Goal: Task Accomplishment & Management: Use online tool/utility

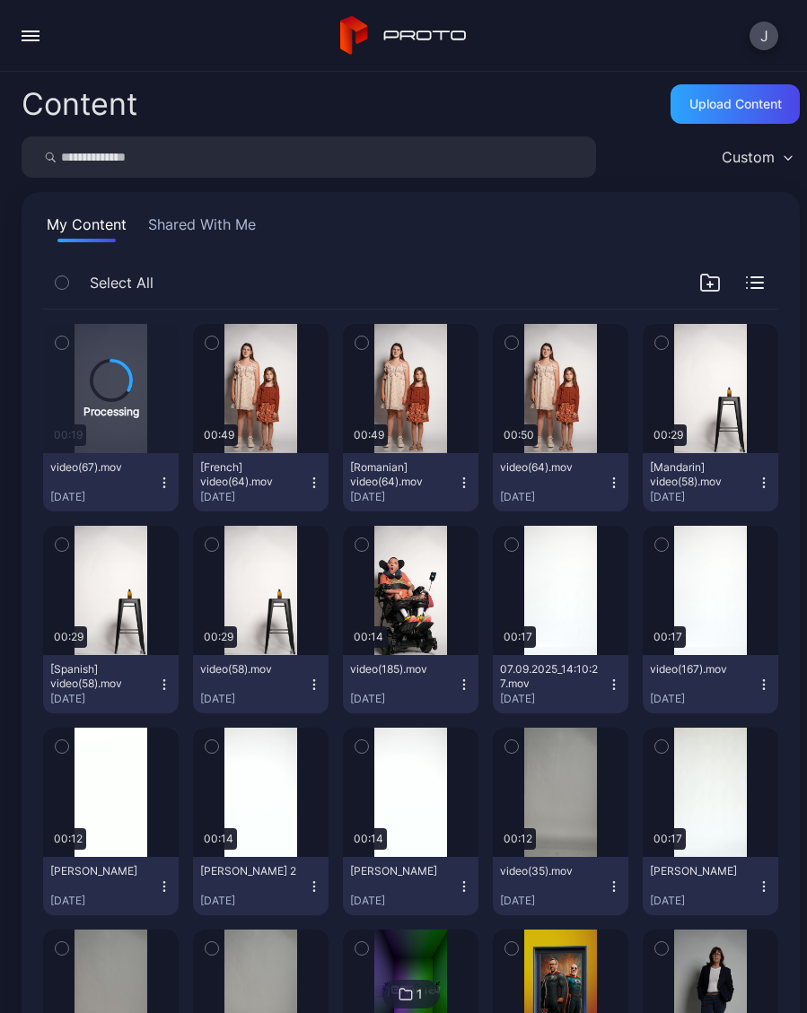
click at [38, 43] on button "button" at bounding box center [31, 36] width 36 height 36
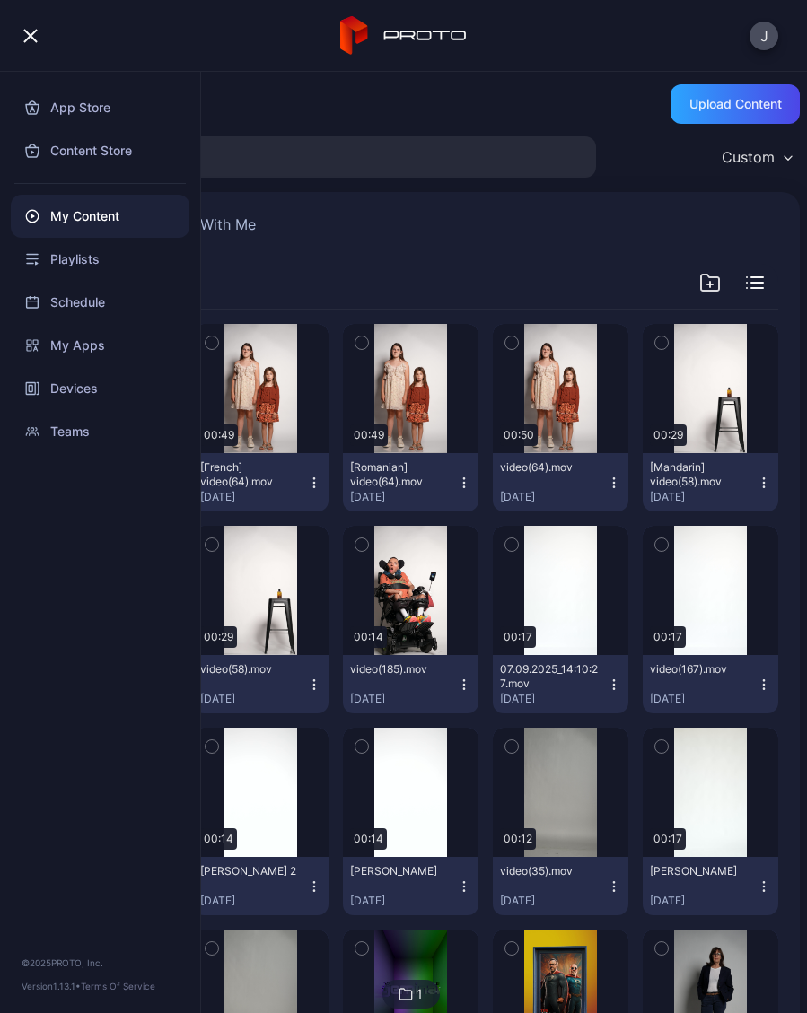
click at [109, 387] on div "Devices" at bounding box center [100, 388] width 179 height 43
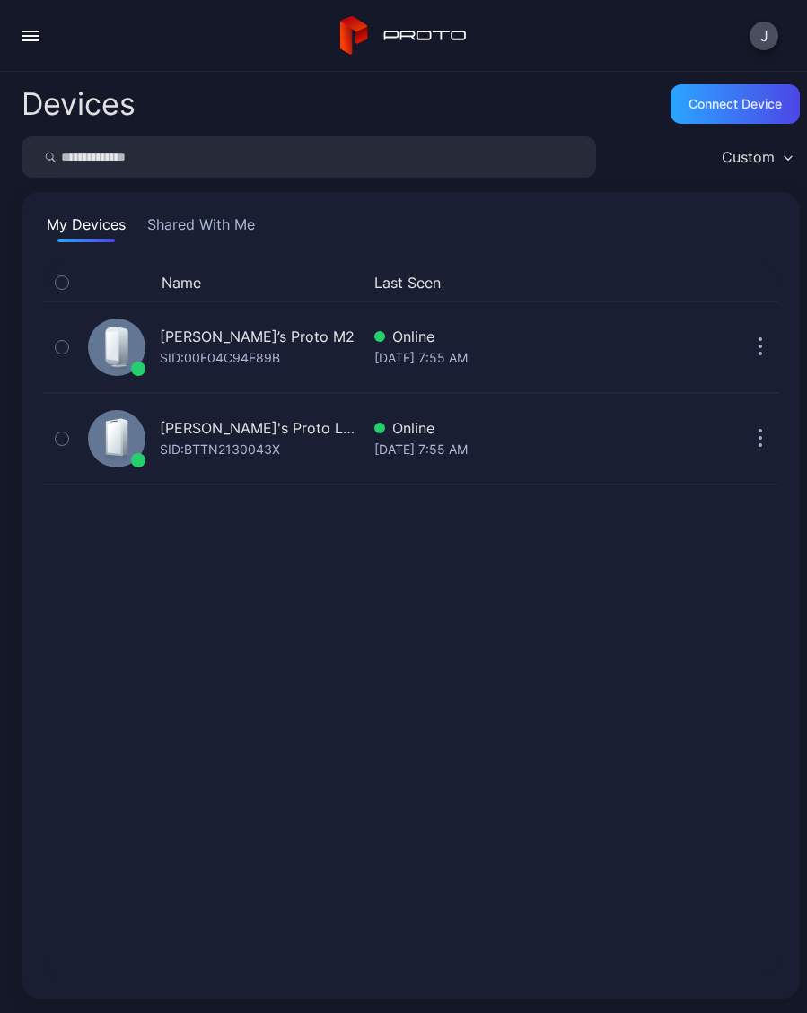
click at [254, 354] on div "SID: 00E04C94E89B" at bounding box center [220, 358] width 120 height 22
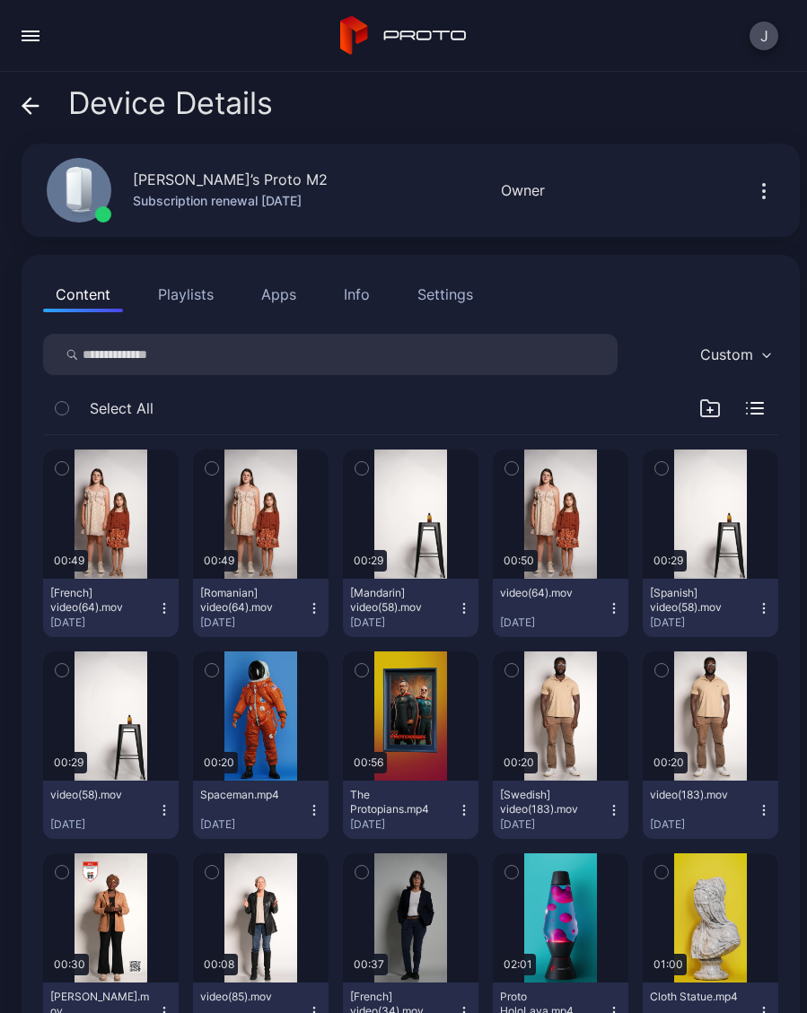
click at [169, 611] on icon "button" at bounding box center [164, 608] width 14 height 14
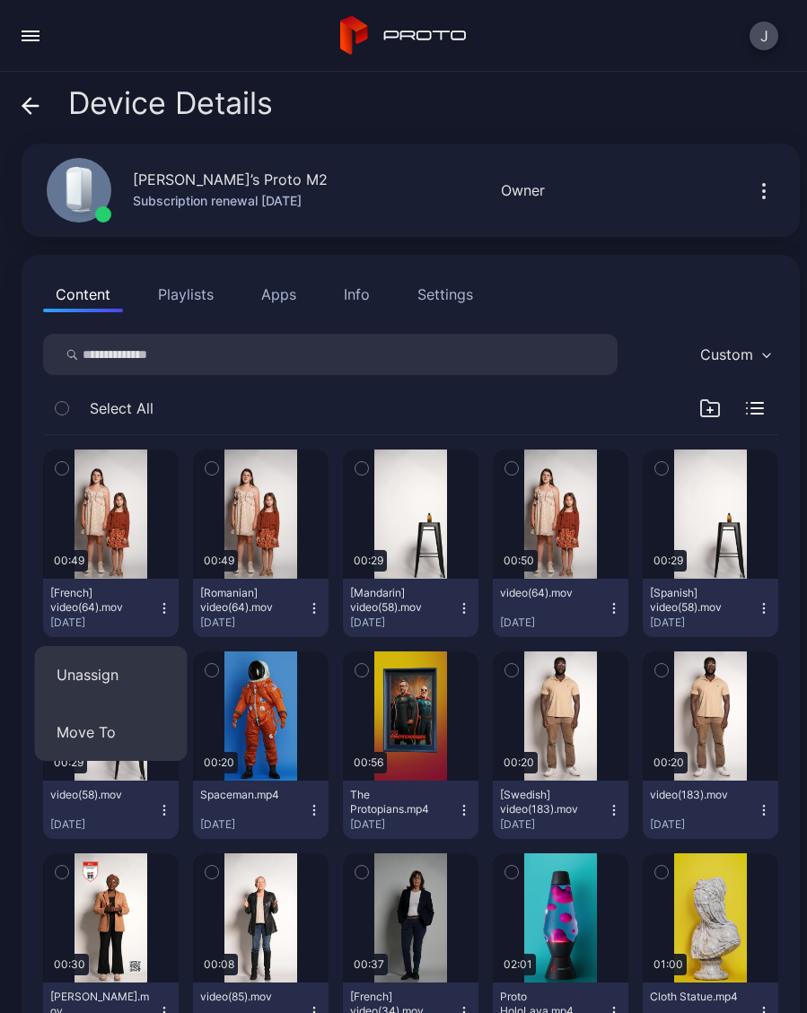
click at [140, 677] on button "Unassign" at bounding box center [111, 674] width 153 height 57
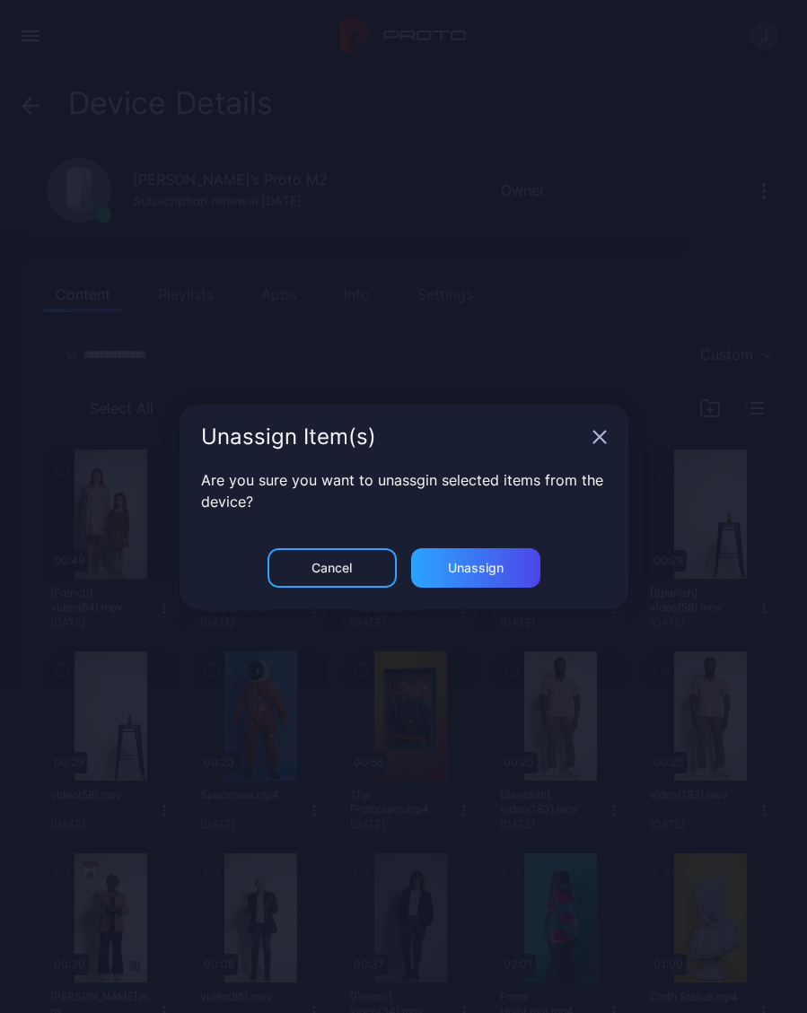
click at [486, 573] on div "Unassign" at bounding box center [476, 568] width 56 height 14
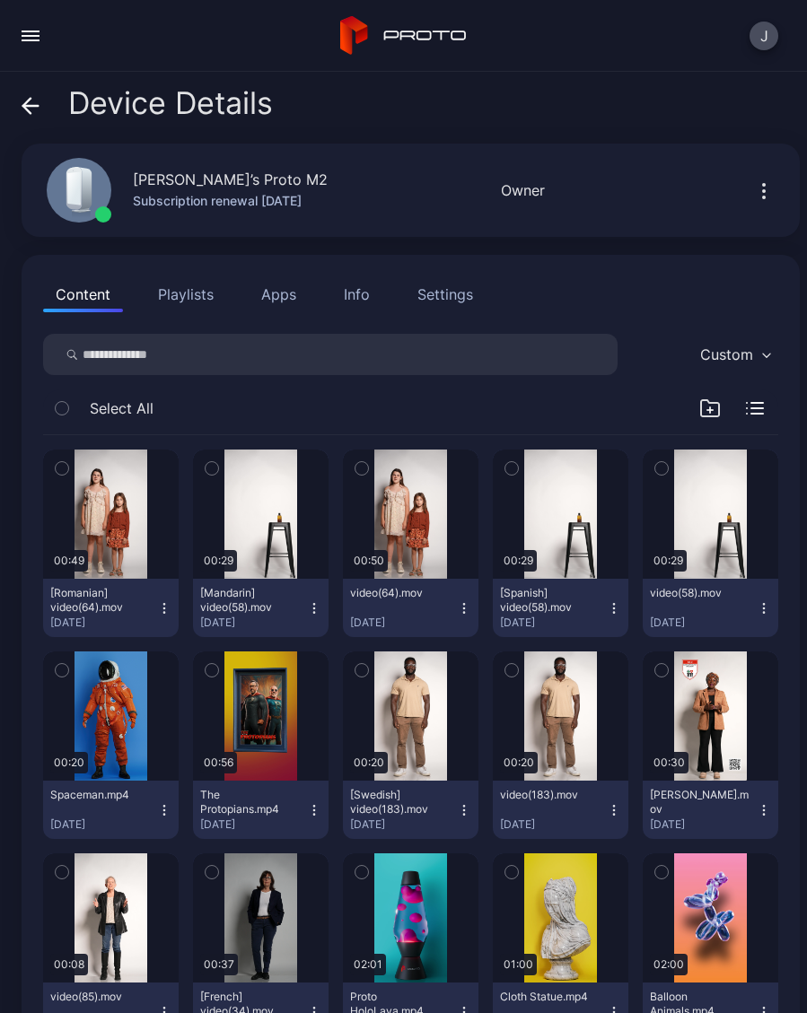
click at [67, 480] on button "button" at bounding box center [62, 469] width 38 height 38
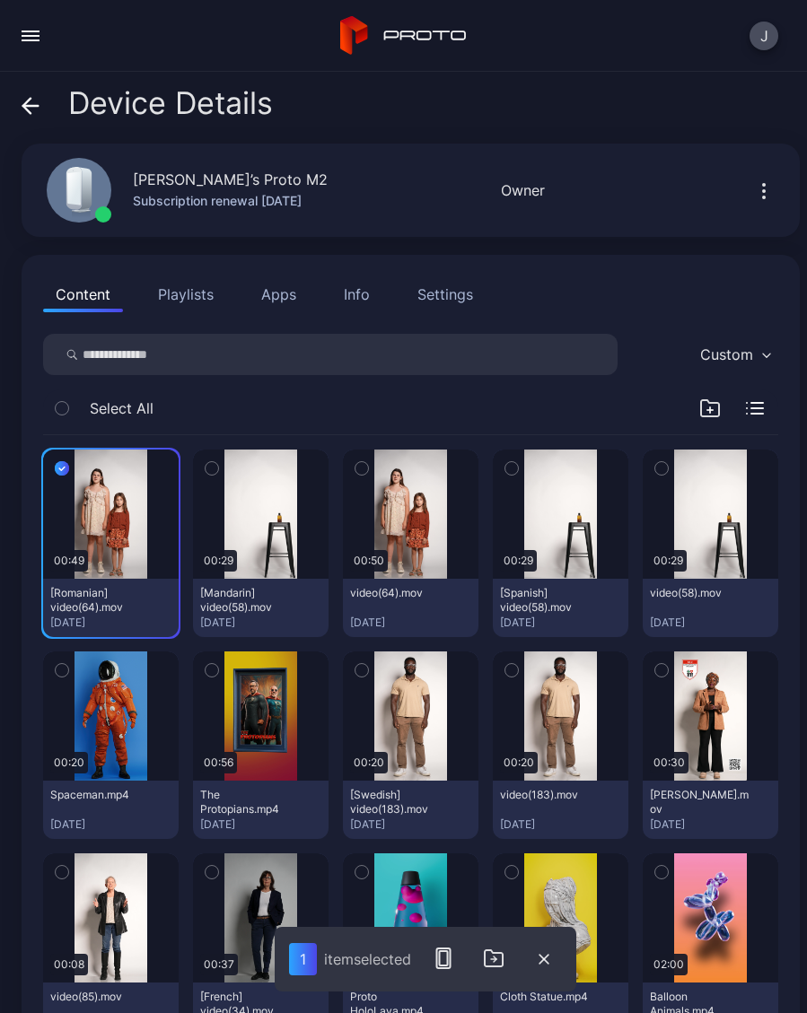
click at [221, 481] on button "button" at bounding box center [212, 469] width 38 height 38
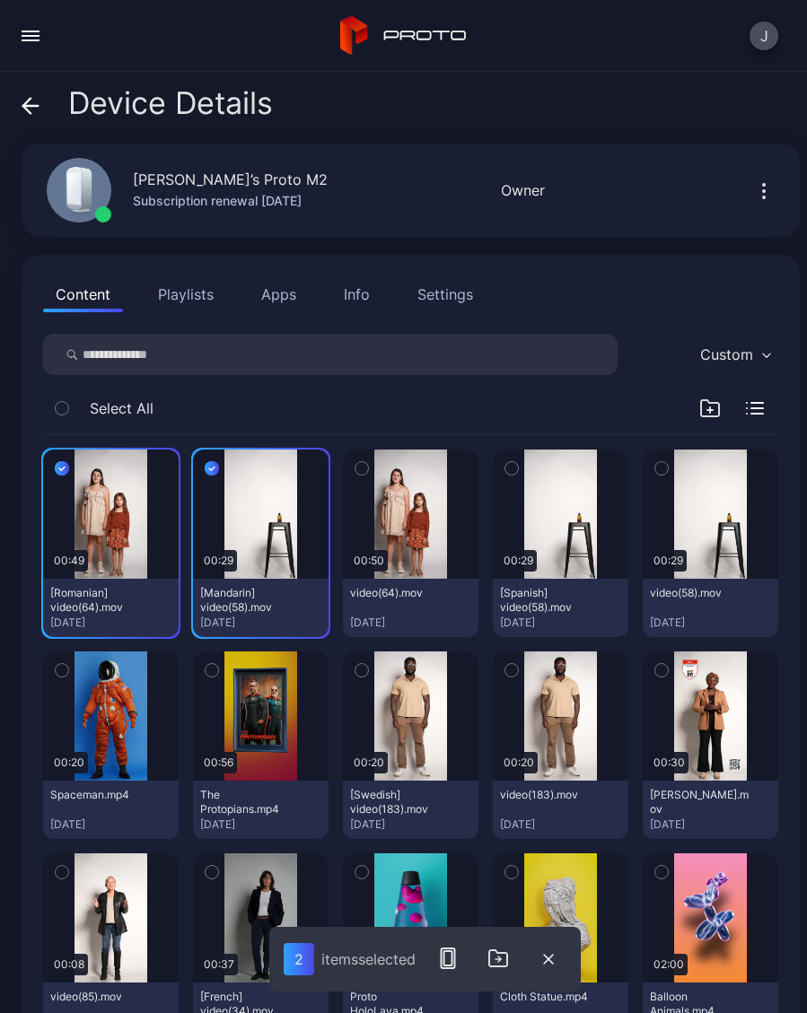
click at [381, 473] on button "button" at bounding box center [411, 514] width 136 height 129
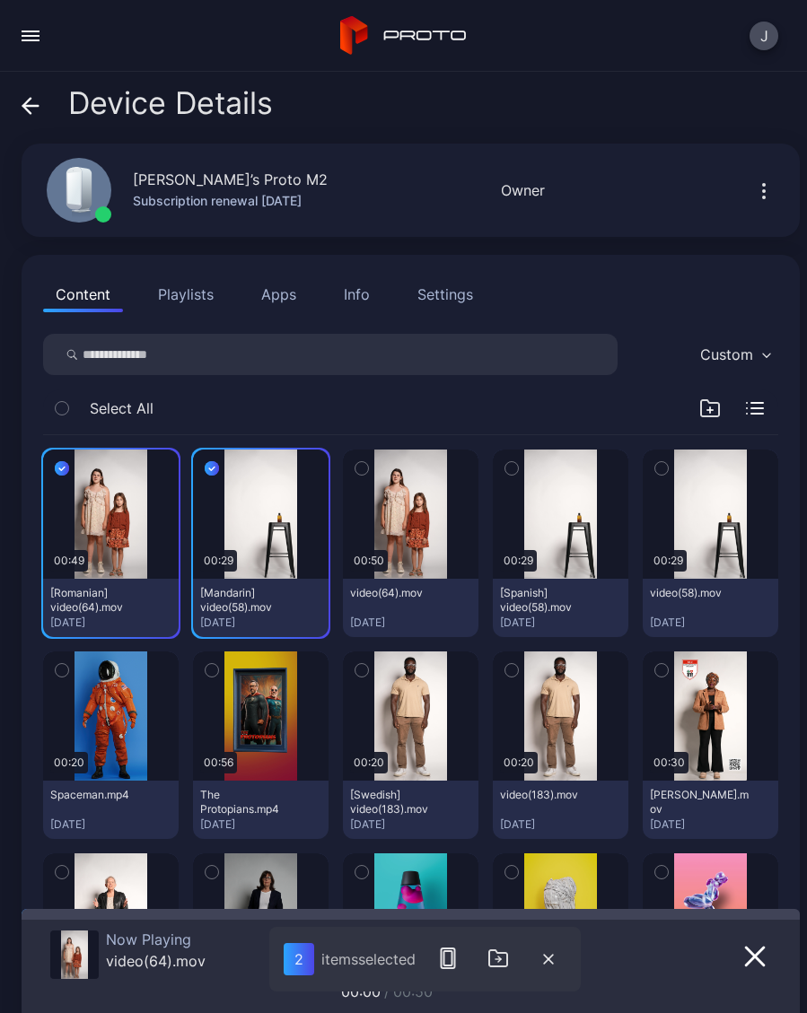
click at [513, 477] on icon "button" at bounding box center [511, 469] width 13 height 20
click at [373, 467] on button "button" at bounding box center [362, 469] width 38 height 38
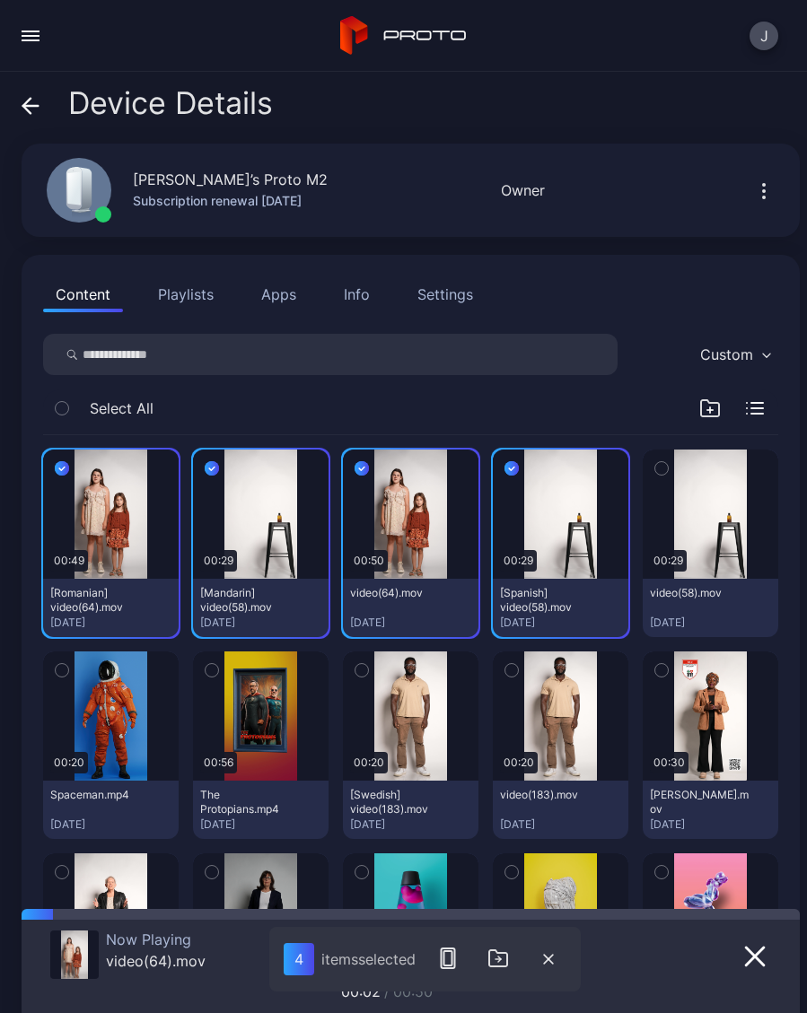
click at [665, 476] on icon "button" at bounding box center [661, 469] width 13 height 20
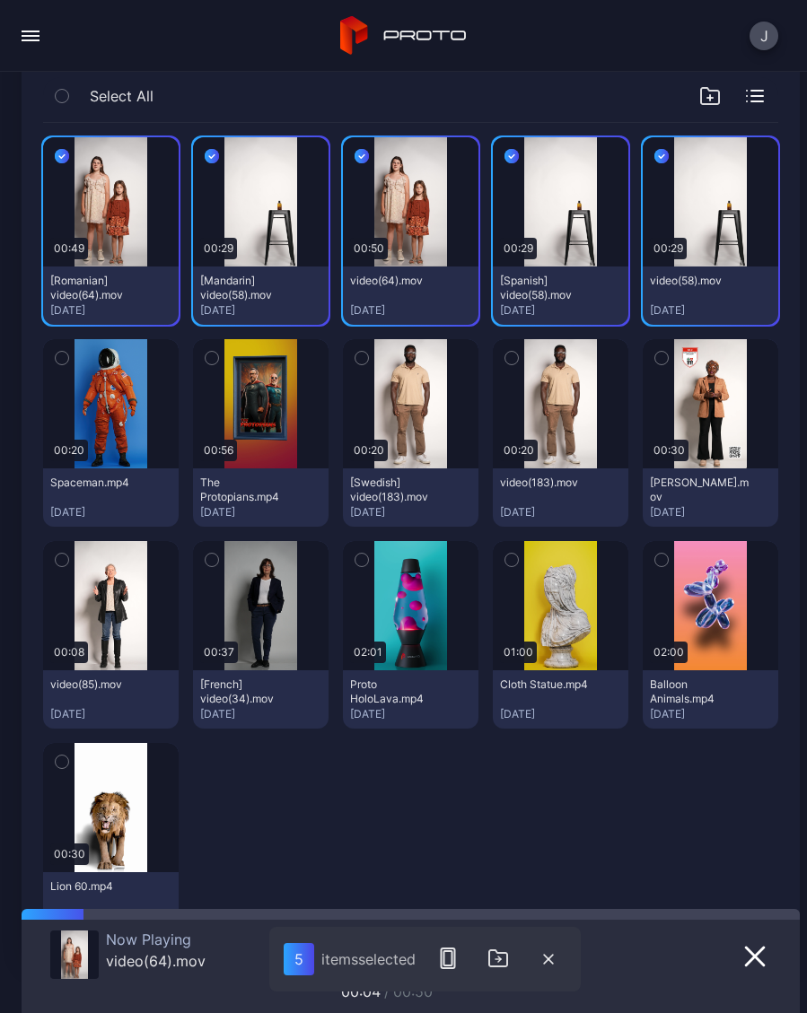
scroll to position [324, 0]
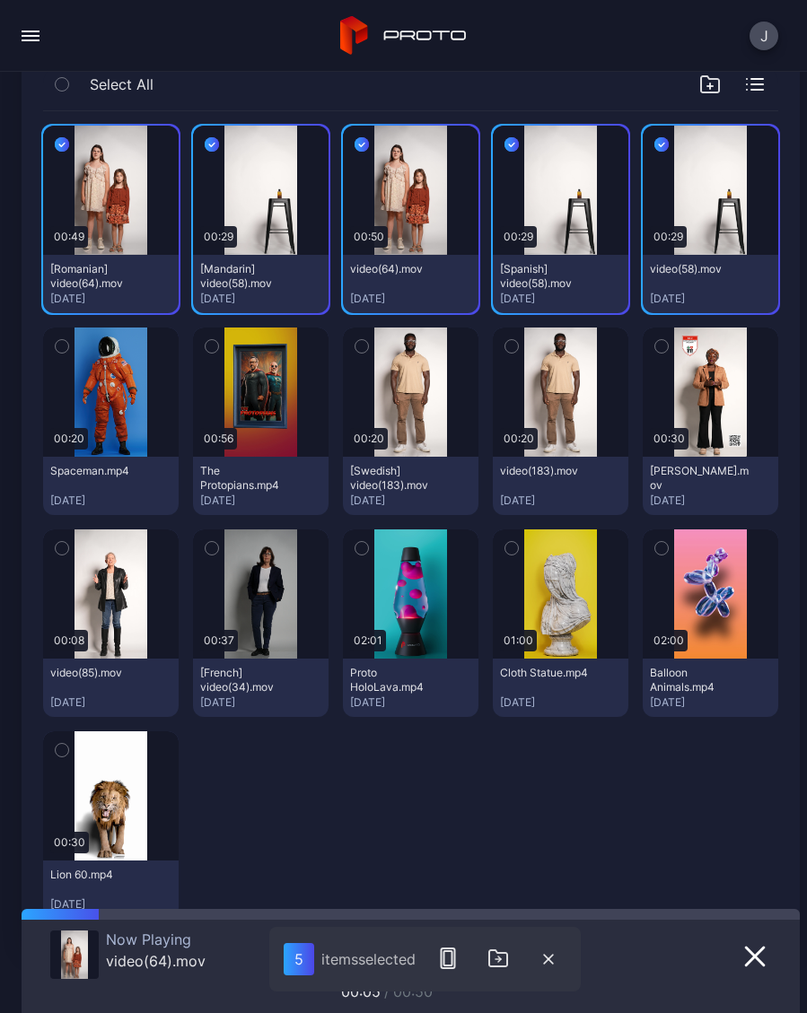
click at [366, 343] on icon "button" at bounding box center [361, 347] width 13 height 20
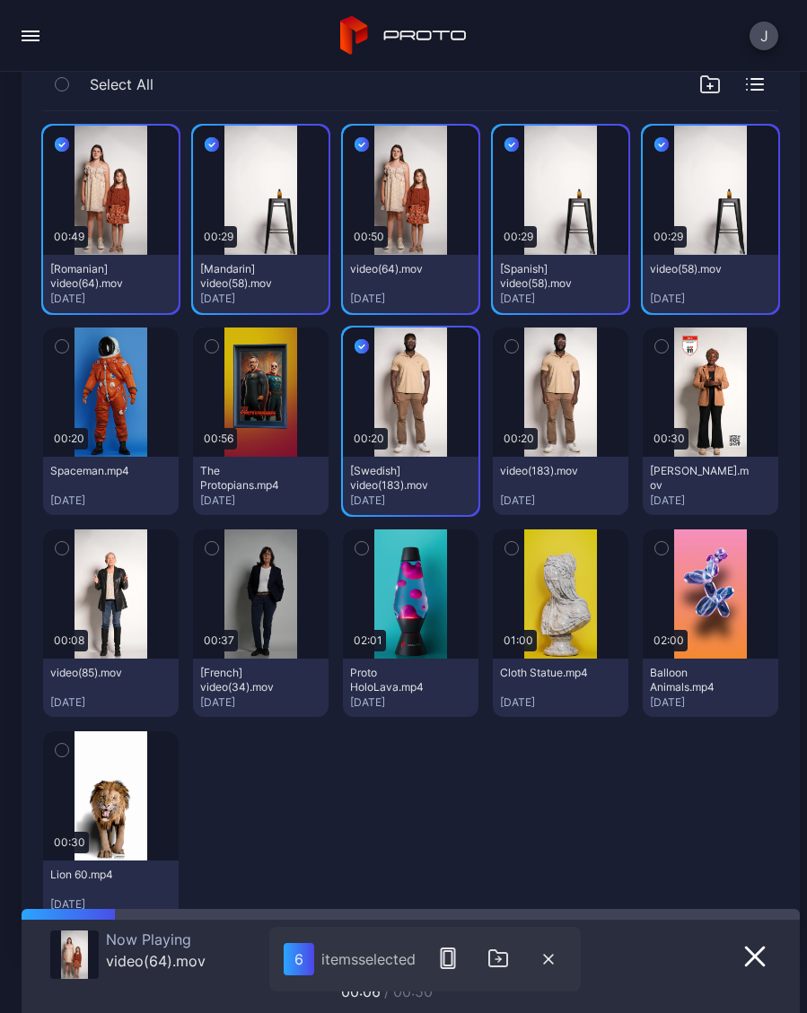
click at [525, 355] on button "button" at bounding box center [512, 347] width 38 height 38
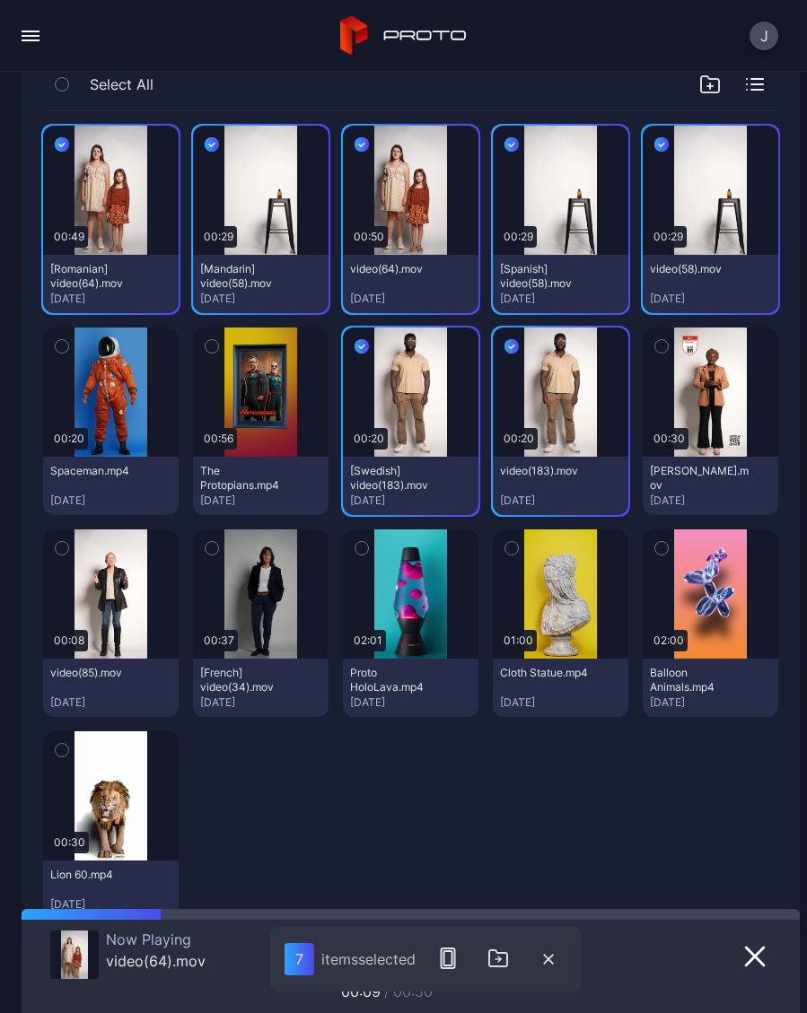
click at [231, 561] on button "button" at bounding box center [261, 594] width 136 height 129
click at [226, 549] on button "button" at bounding box center [212, 549] width 38 height 38
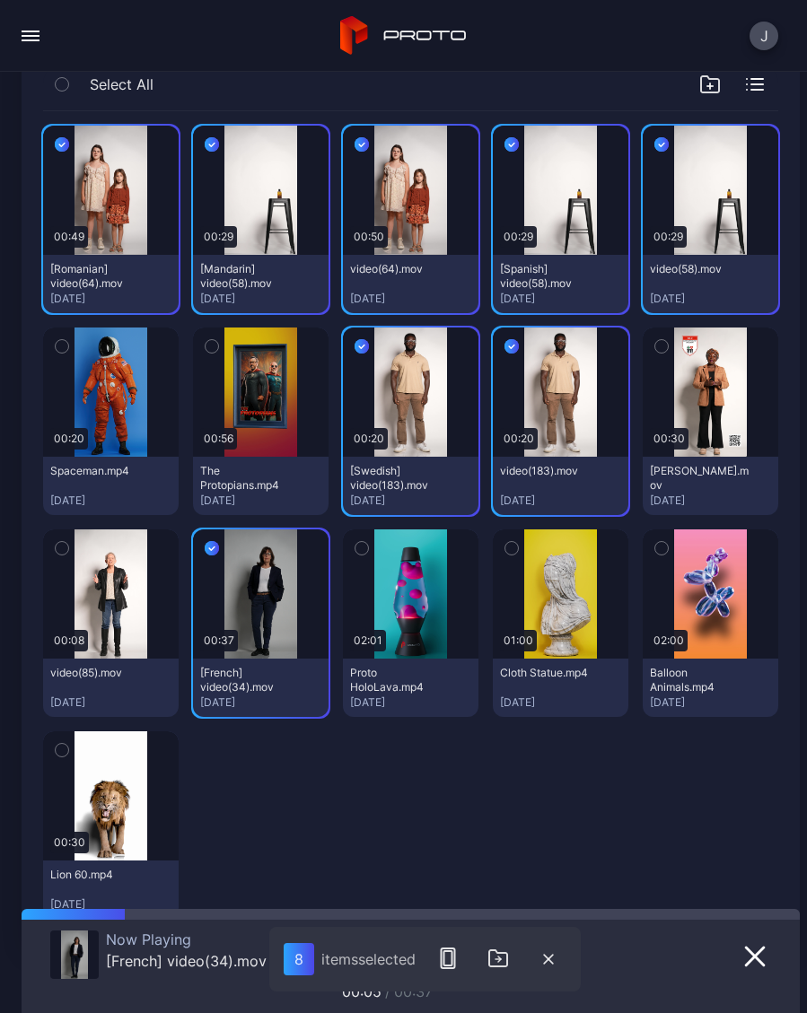
click at [459, 960] on icon "button" at bounding box center [448, 959] width 22 height 22
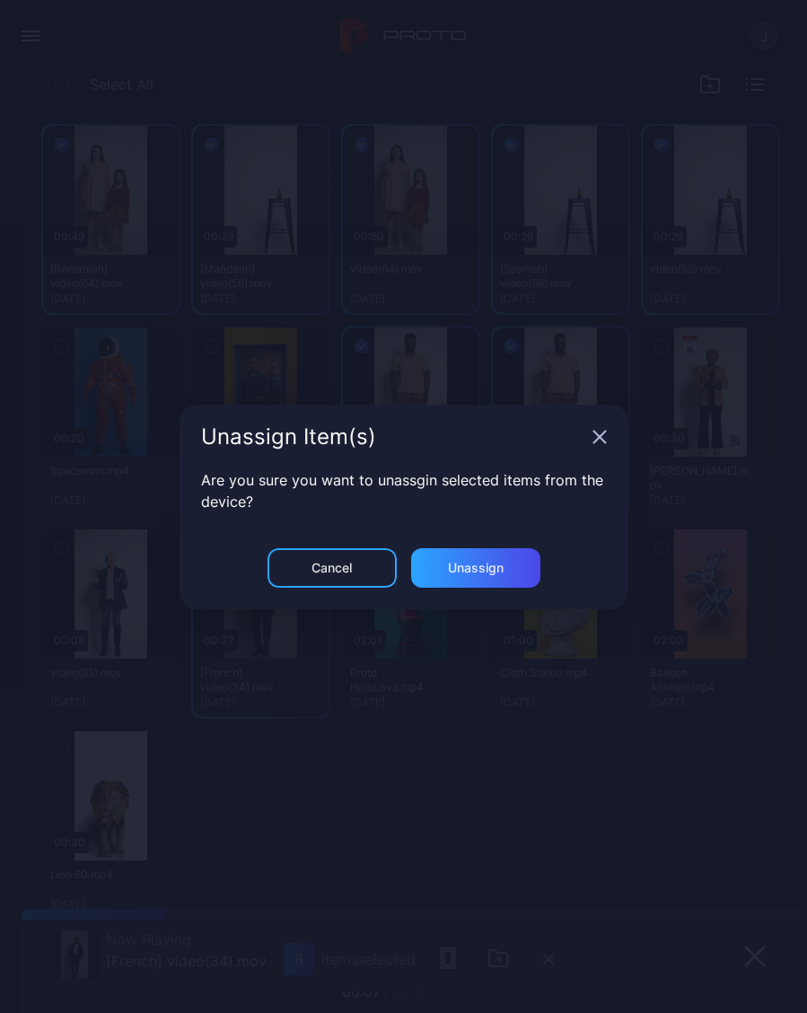
click at [503, 574] on div "Unassign" at bounding box center [476, 568] width 56 height 14
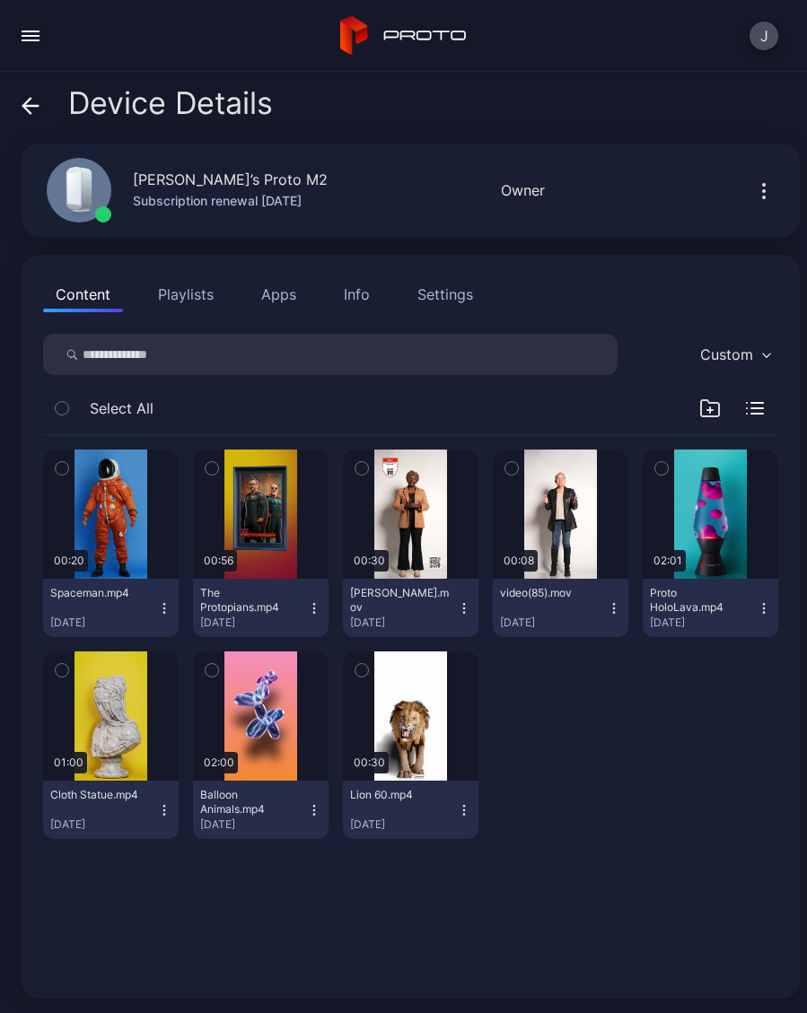
click at [37, 106] on icon at bounding box center [30, 106] width 15 height 0
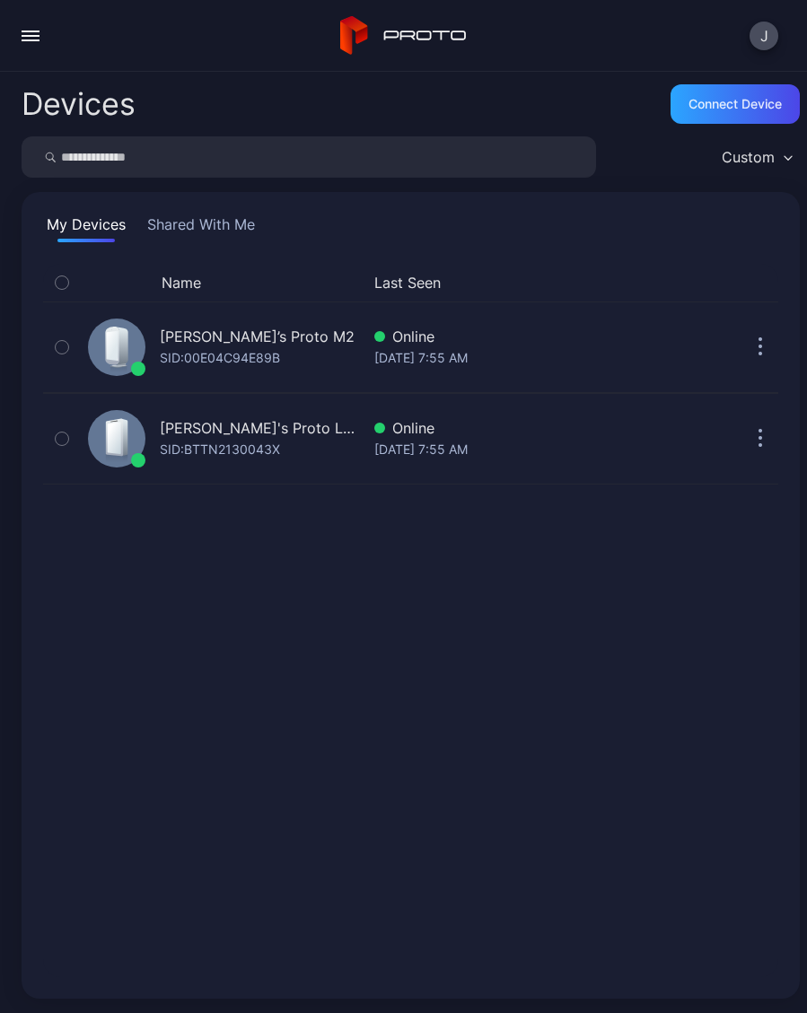
click at [265, 443] on div "SID: BTTN2130043X" at bounding box center [220, 450] width 120 height 22
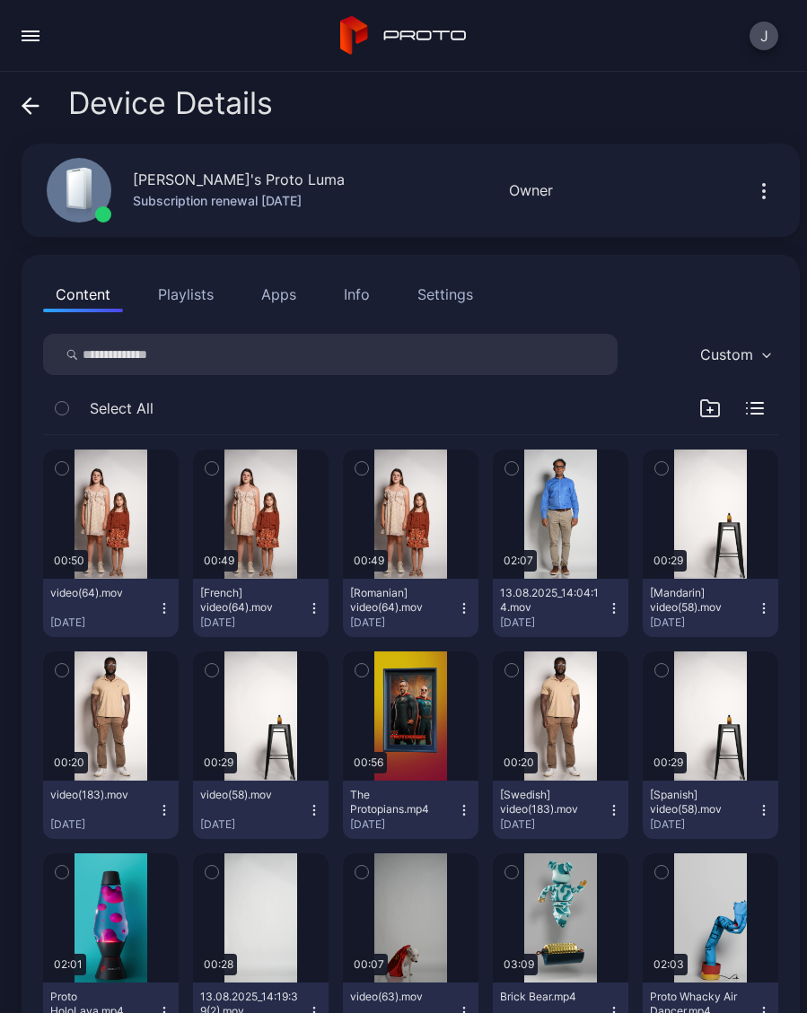
click at [66, 467] on icon "button" at bounding box center [62, 469] width 13 height 20
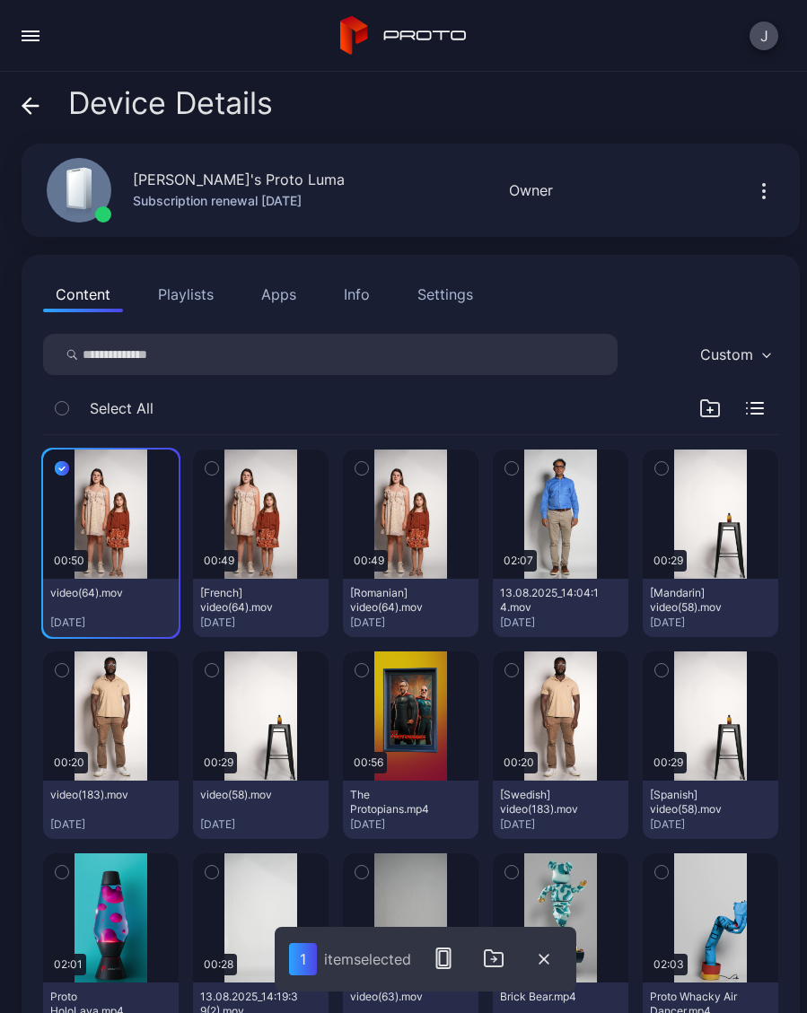
click at [235, 484] on button "button" at bounding box center [261, 514] width 136 height 129
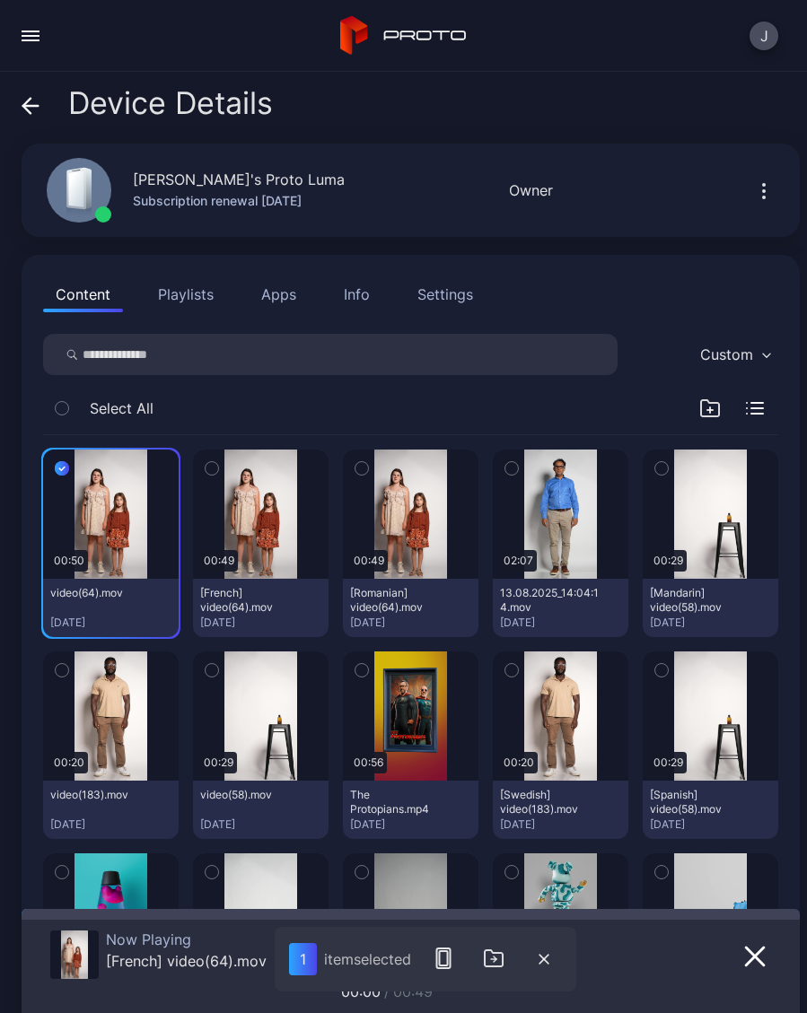
click at [213, 471] on icon "button" at bounding box center [212, 469] width 13 height 20
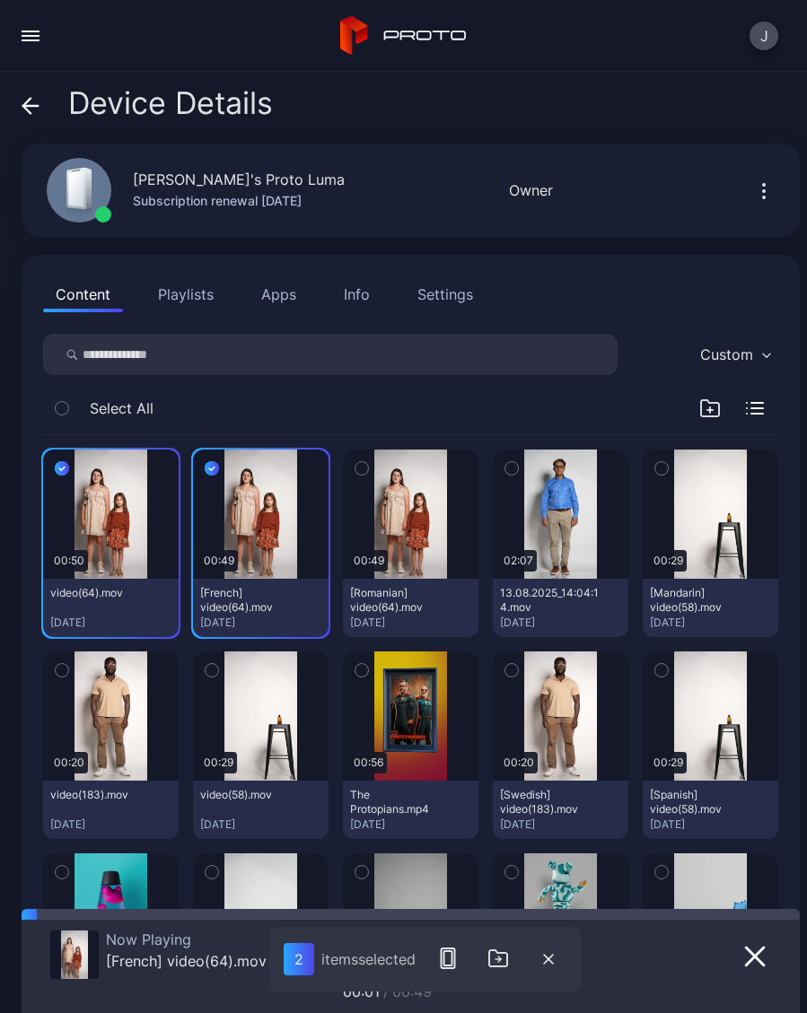
click at [364, 472] on icon "button" at bounding box center [361, 469] width 13 height 20
click at [514, 479] on button "button" at bounding box center [512, 469] width 38 height 38
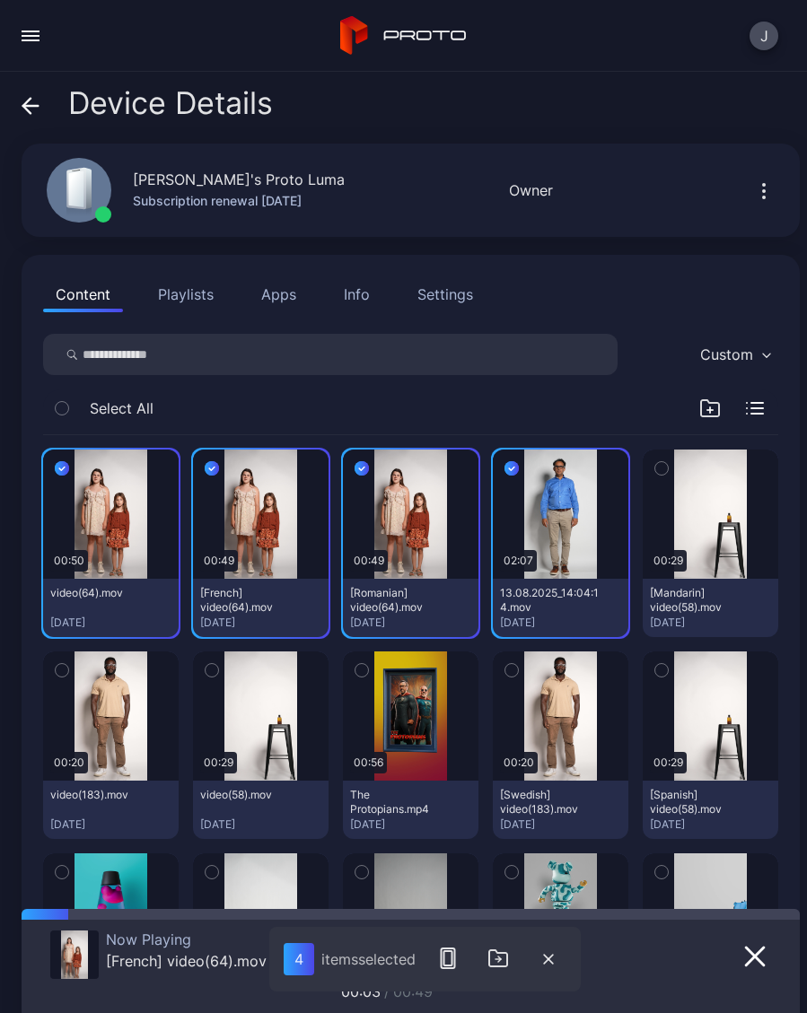
click at [75, 679] on button "button" at bounding box center [62, 671] width 38 height 38
click at [229, 675] on button "button" at bounding box center [212, 671] width 38 height 38
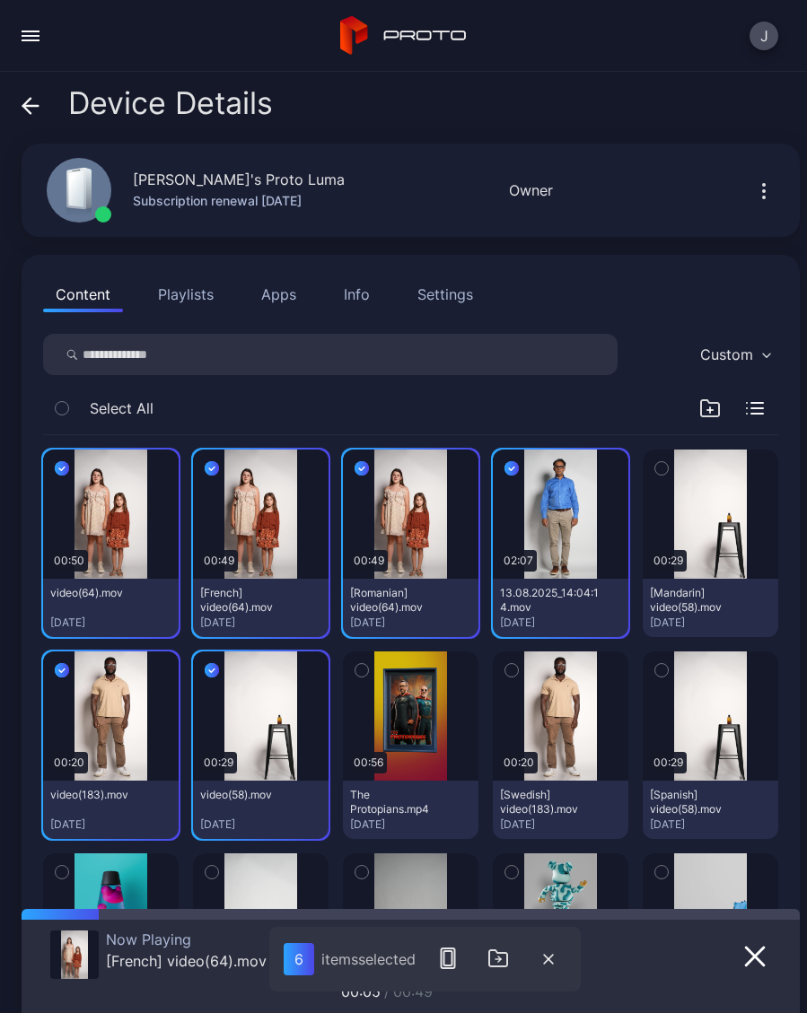
click at [525, 678] on button "button" at bounding box center [512, 671] width 38 height 38
click at [668, 678] on button "button" at bounding box center [662, 671] width 38 height 38
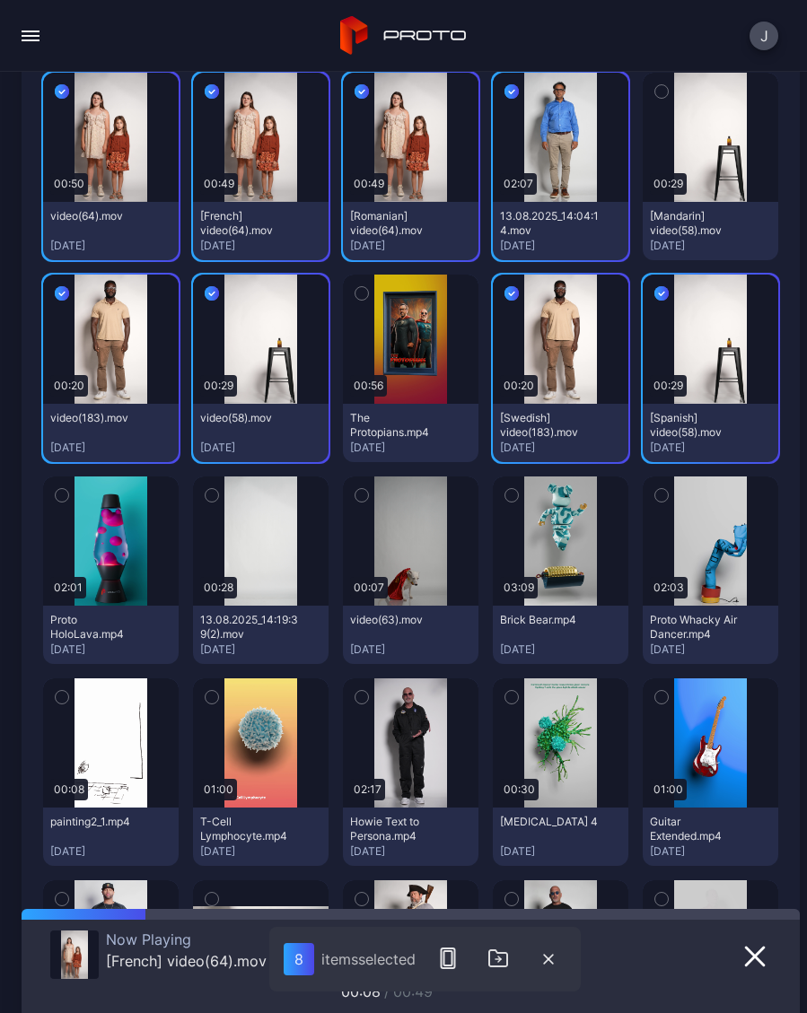
scroll to position [381, 0]
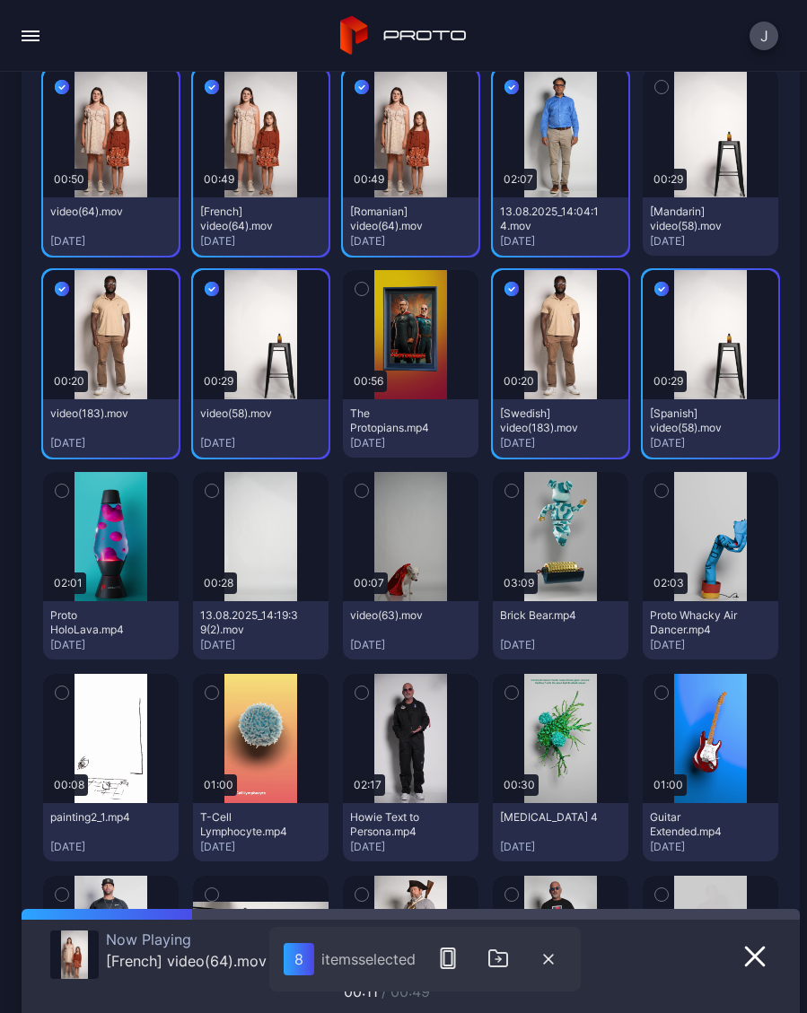
click at [218, 504] on button "button" at bounding box center [212, 491] width 38 height 38
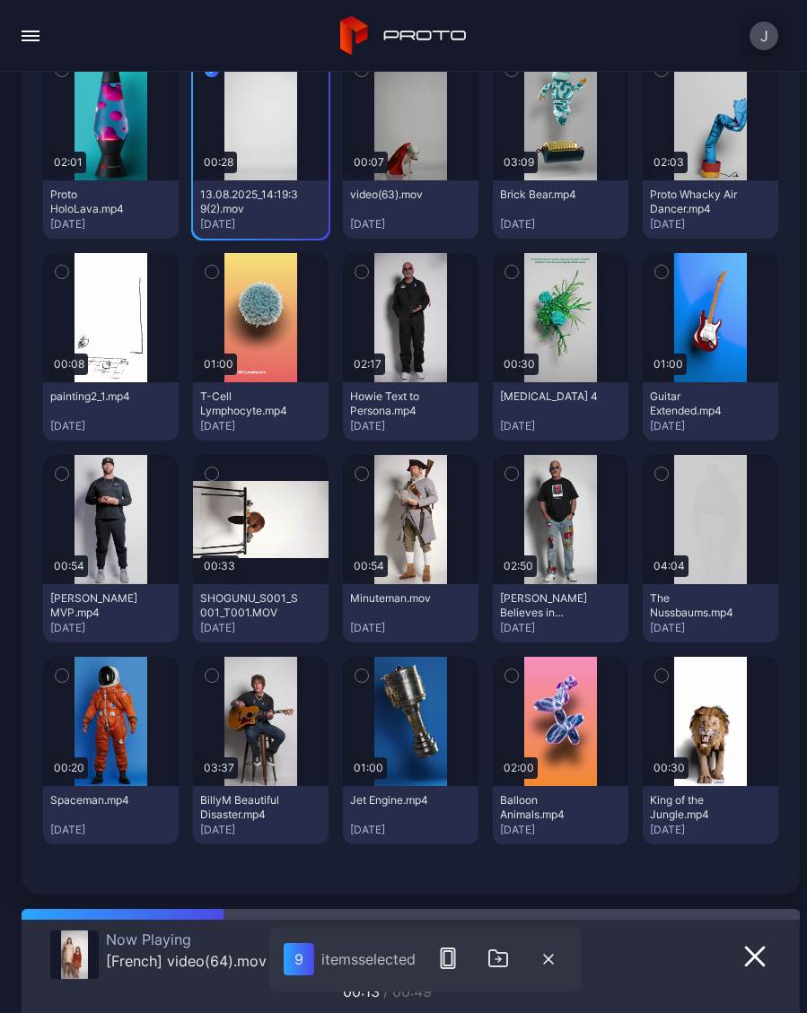
scroll to position [802, 0]
click at [456, 962] on icon "button" at bounding box center [448, 959] width 22 height 22
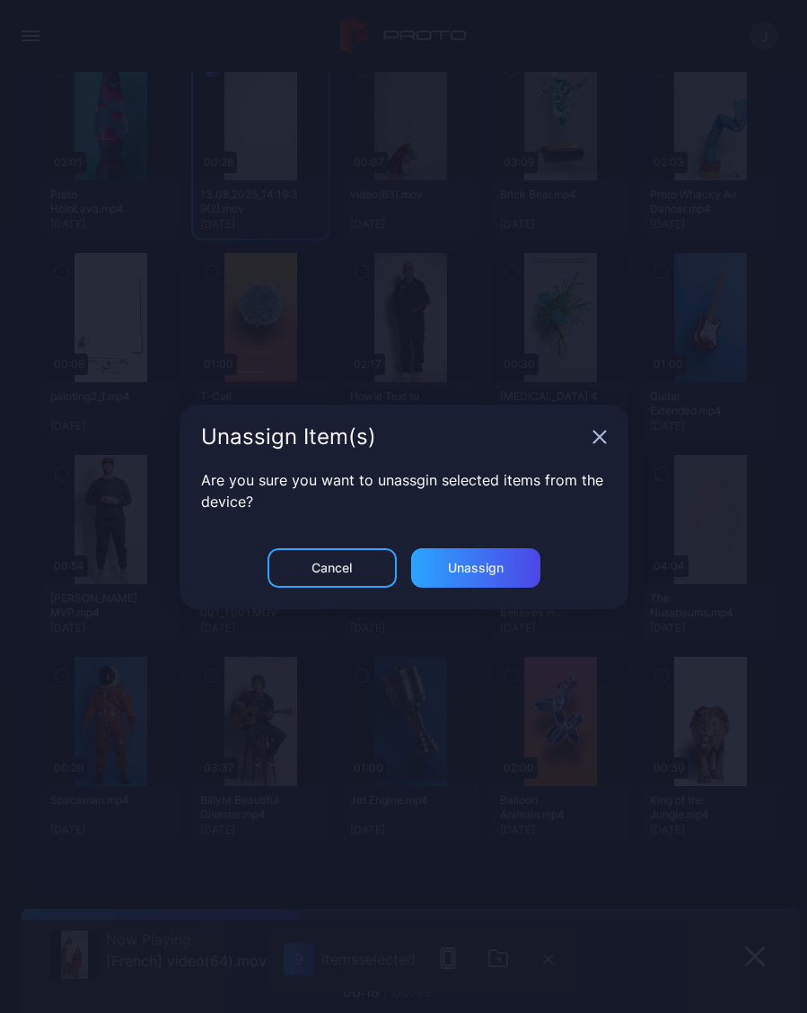
click at [489, 578] on div "Unassign" at bounding box center [475, 567] width 129 height 39
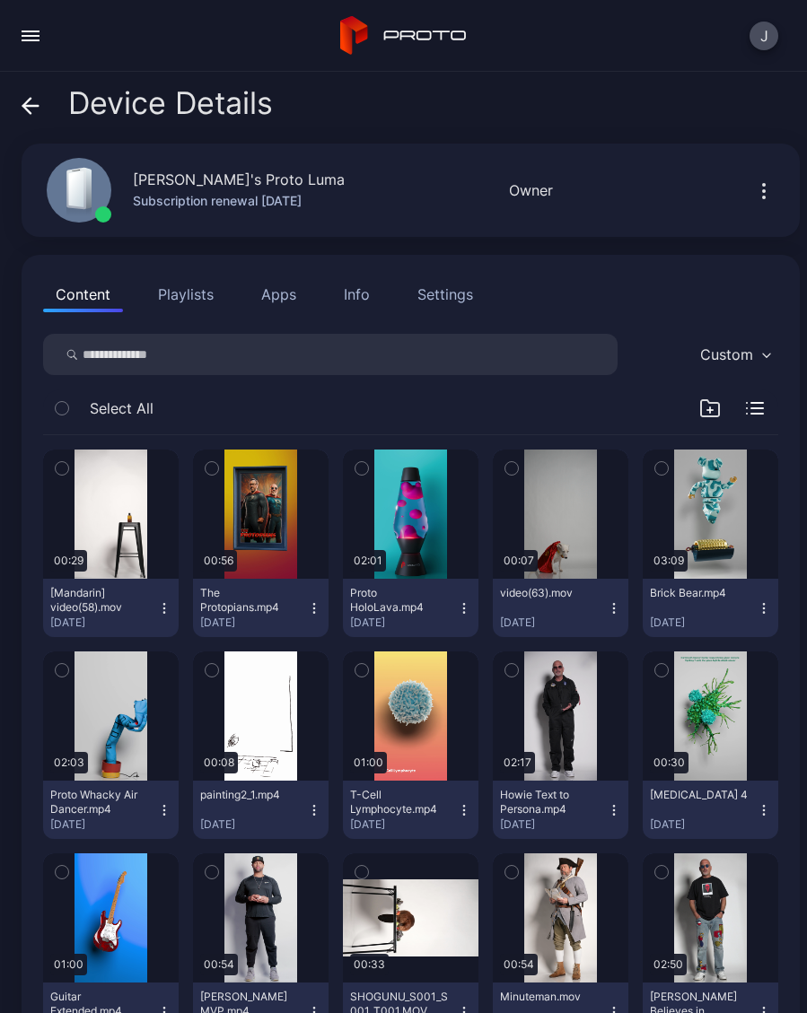
click at [72, 471] on button "button" at bounding box center [62, 469] width 38 height 38
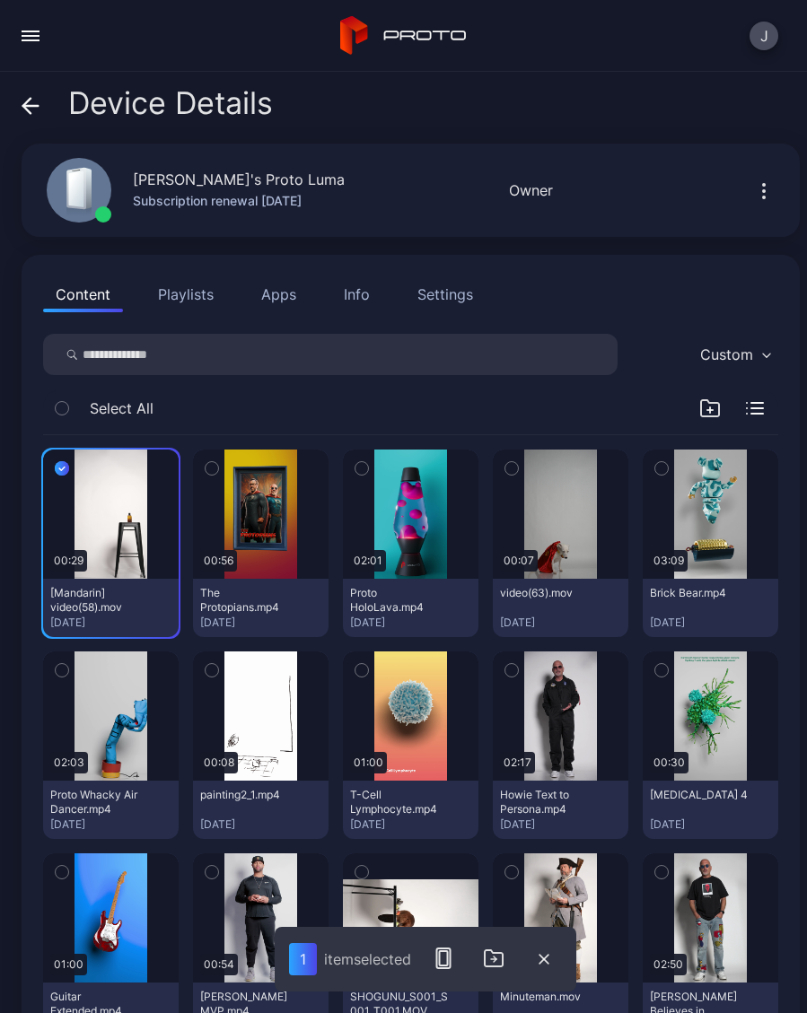
click at [447, 972] on button "button" at bounding box center [443, 959] width 36 height 36
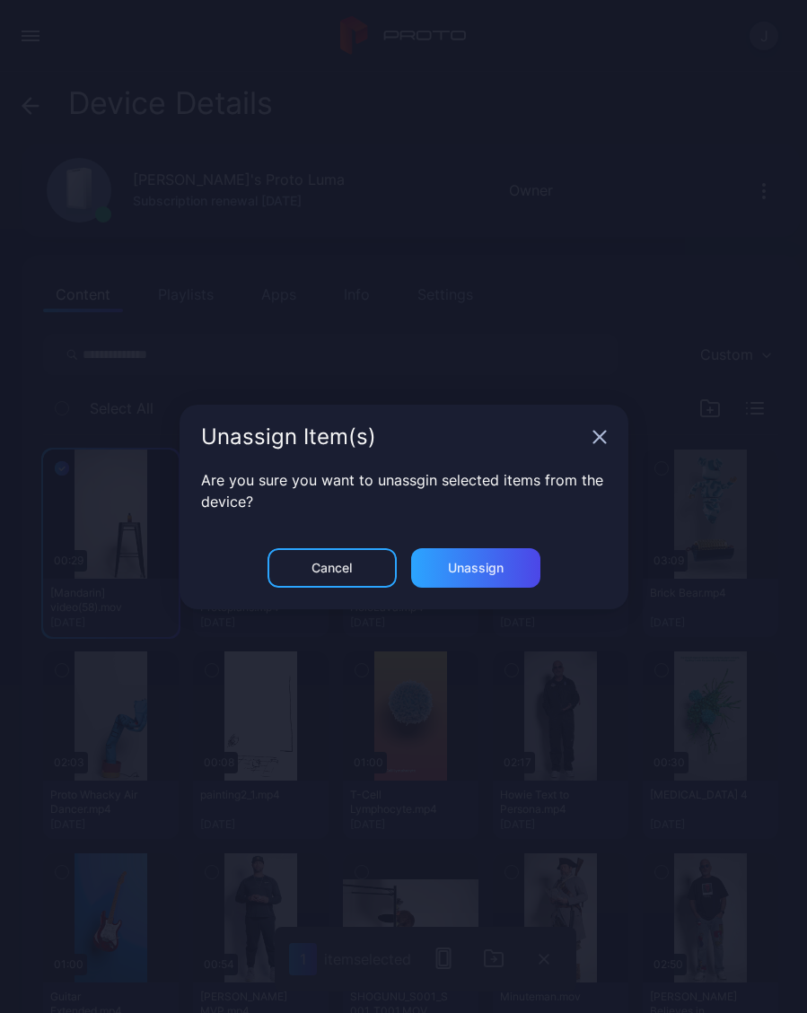
click at [496, 575] on div "Unassign" at bounding box center [476, 568] width 56 height 14
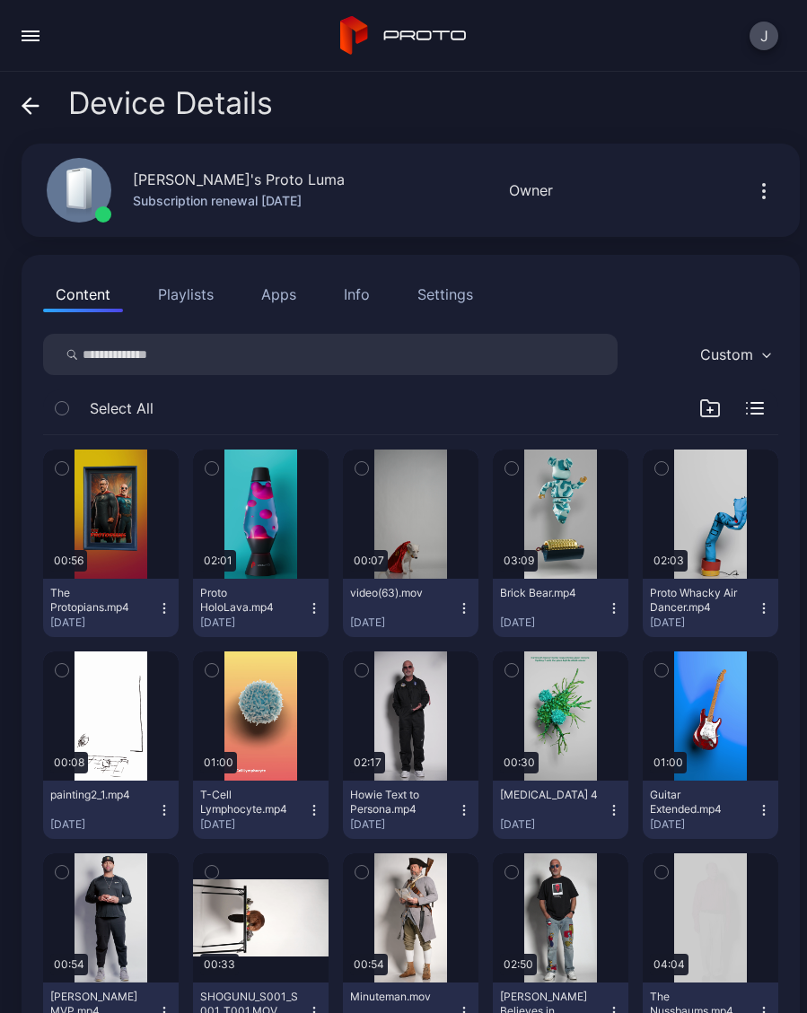
click at [32, 109] on icon at bounding box center [31, 106] width 18 height 18
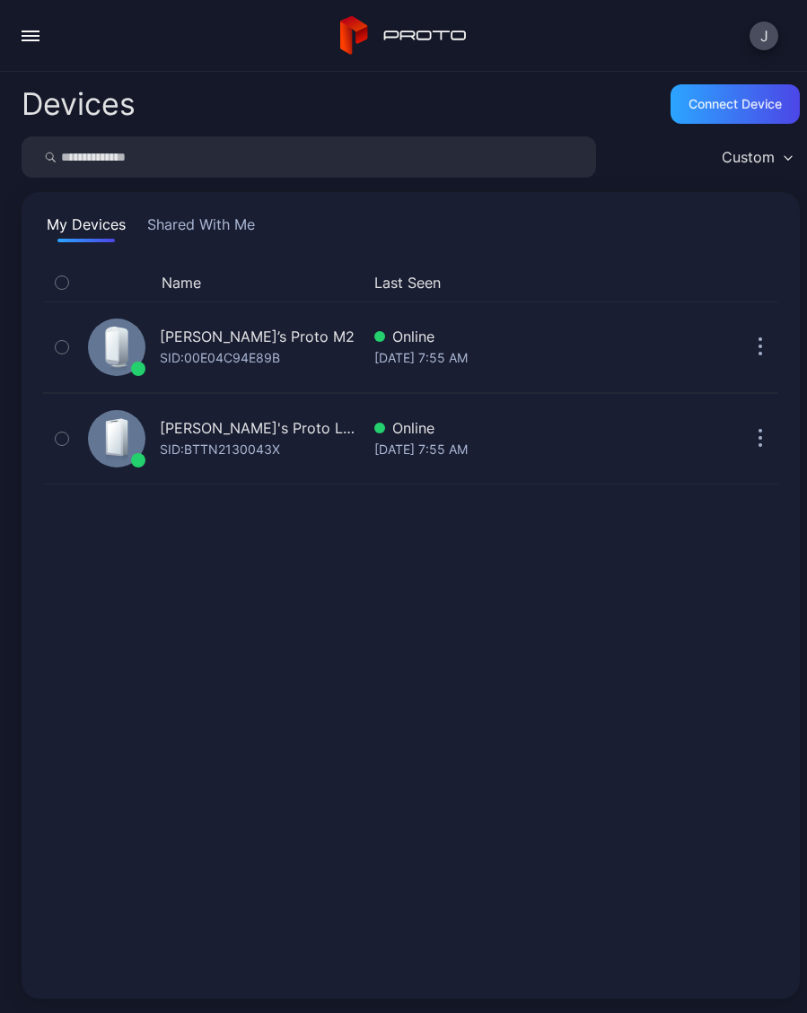
click at [41, 43] on button "button" at bounding box center [31, 36] width 36 height 36
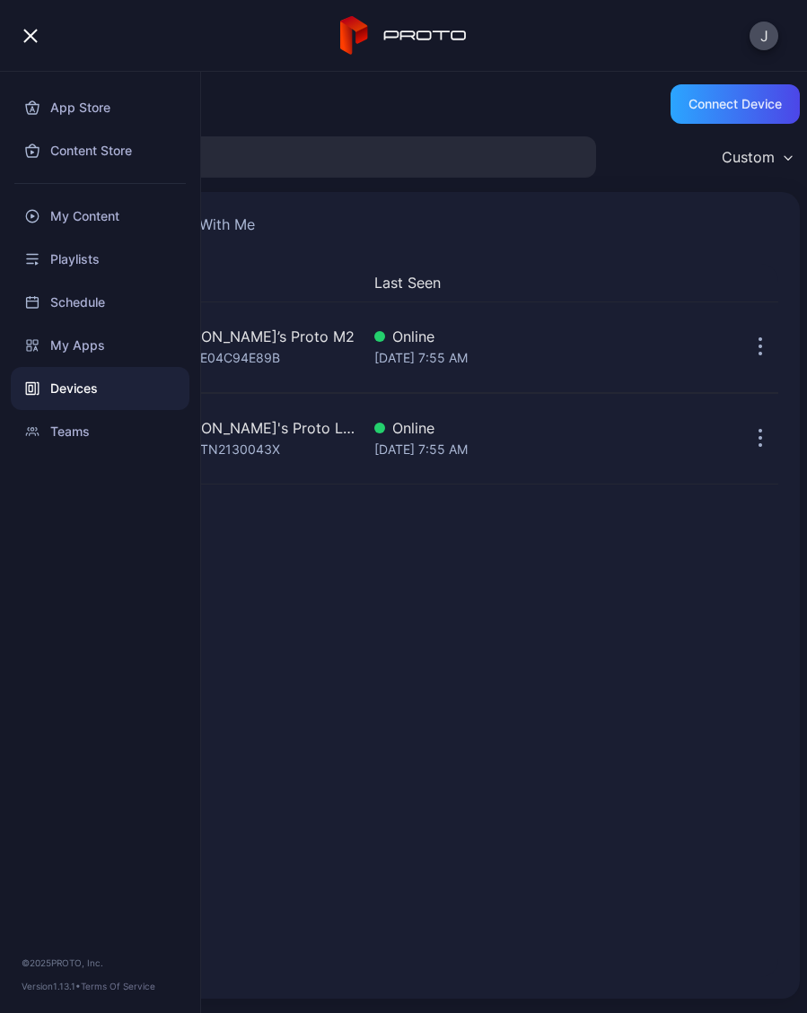
click at [103, 216] on div "My Content" at bounding box center [100, 216] width 179 height 43
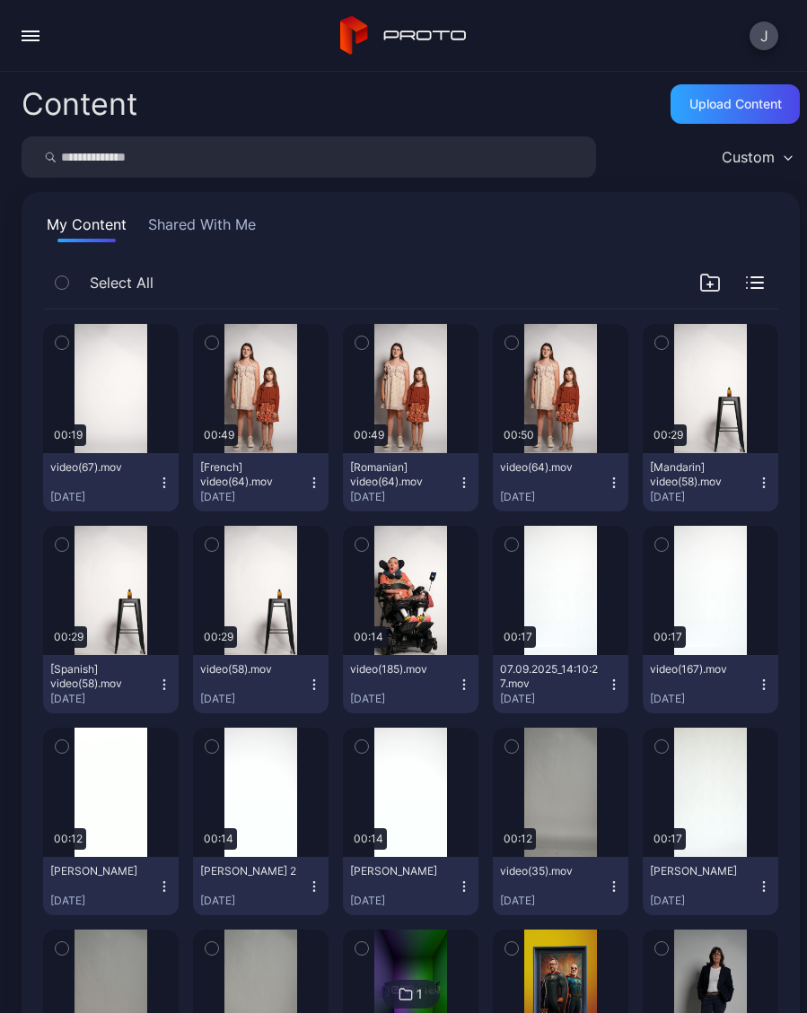
click at [164, 487] on icon "button" at bounding box center [163, 486] width 1 height 1
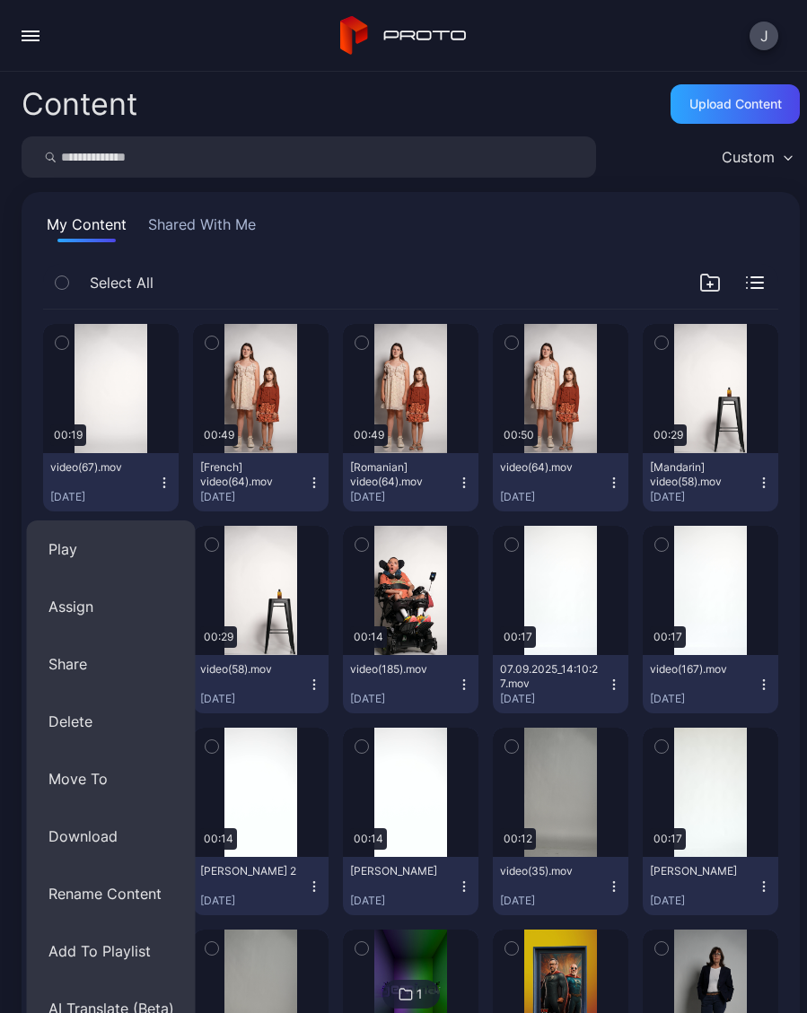
click at [100, 609] on button "Assign" at bounding box center [111, 606] width 169 height 57
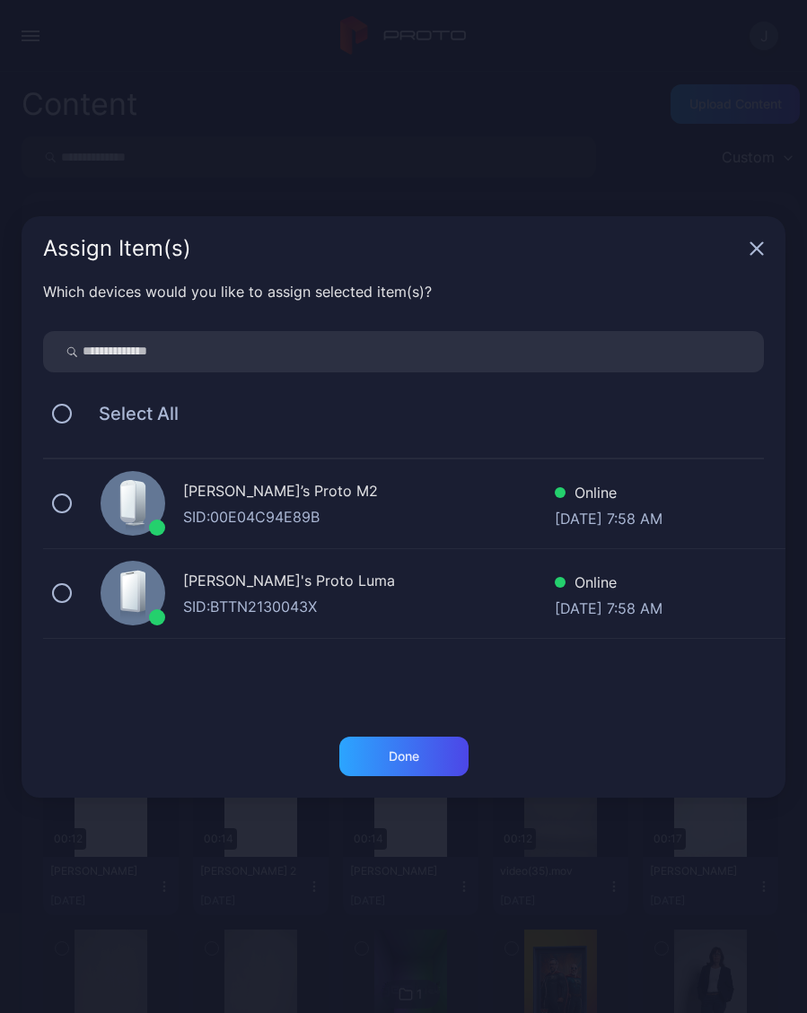
click at [70, 593] on button at bounding box center [62, 593] width 20 height 20
click at [408, 764] on div "Done" at bounding box center [404, 756] width 31 height 14
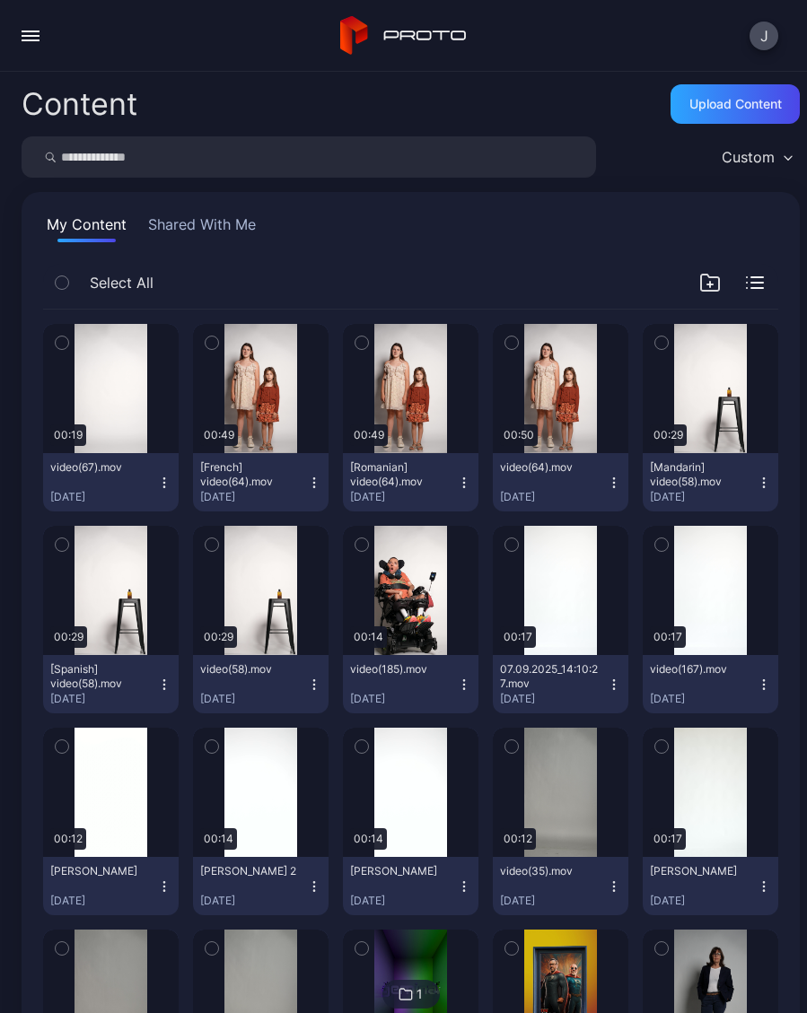
click at [177, 488] on button "video(67).mov Sep 17, 2025" at bounding box center [111, 482] width 136 height 58
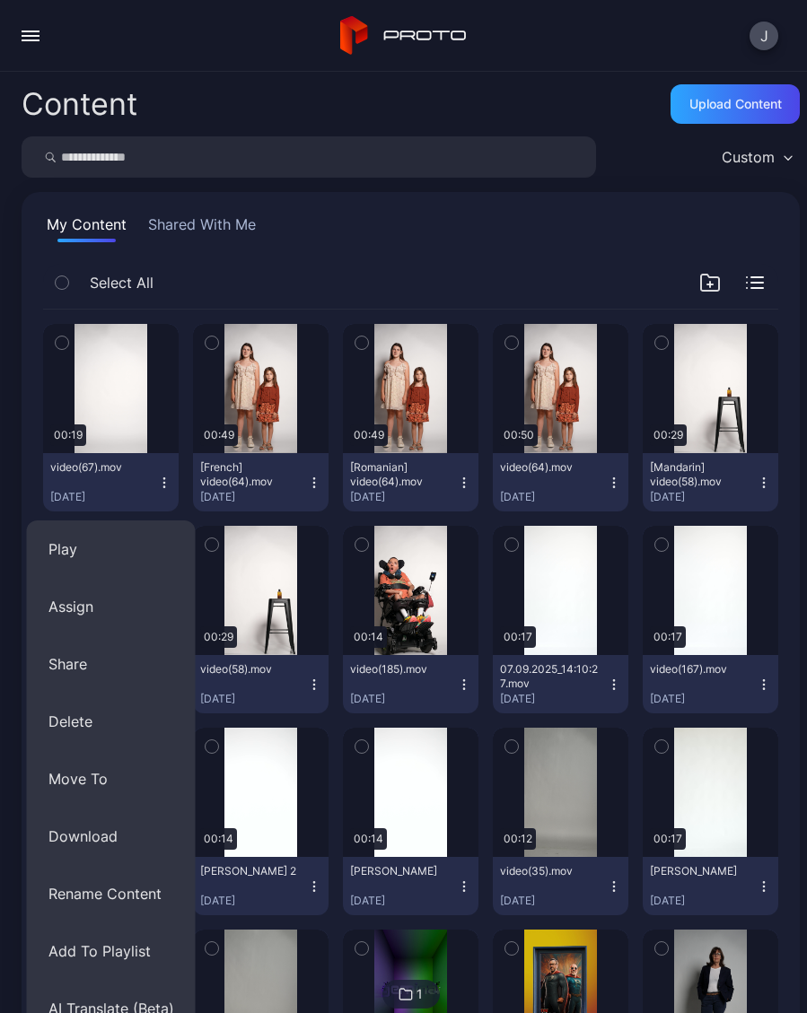
click at [403, 238] on div "My Content Shared With Me" at bounding box center [410, 228] width 735 height 29
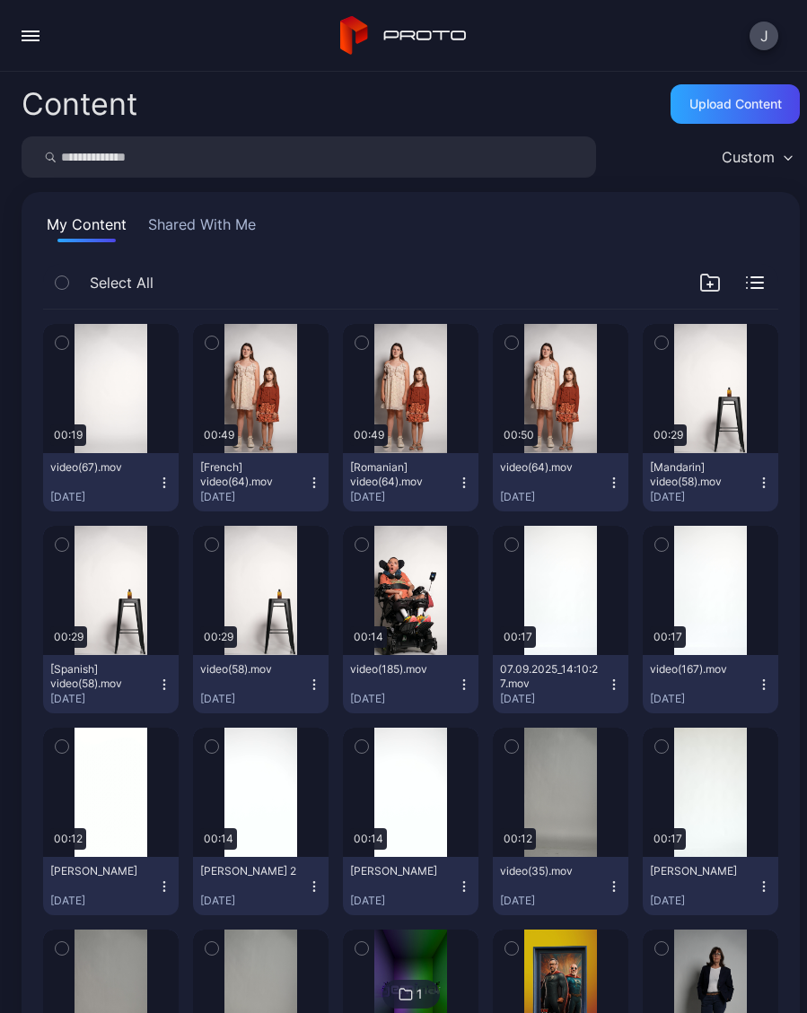
click at [106, 113] on div "Content" at bounding box center [80, 104] width 116 height 31
click at [45, 34] on button "button" at bounding box center [31, 36] width 36 height 36
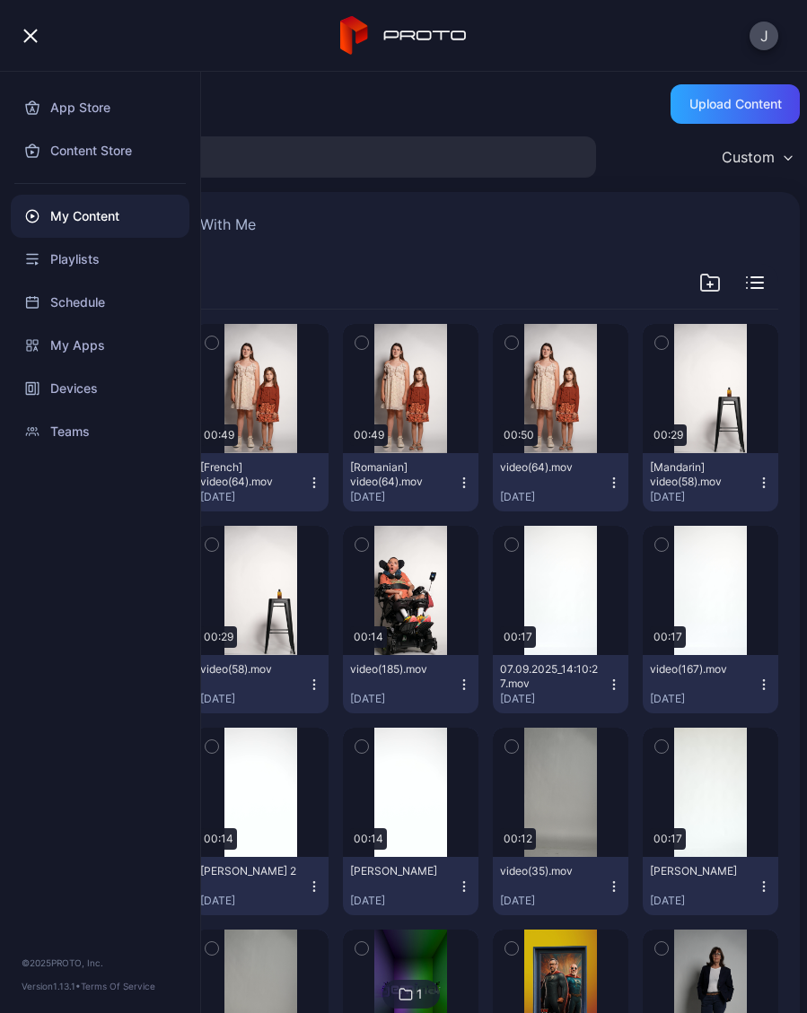
click at [121, 383] on div "Devices" at bounding box center [100, 388] width 179 height 43
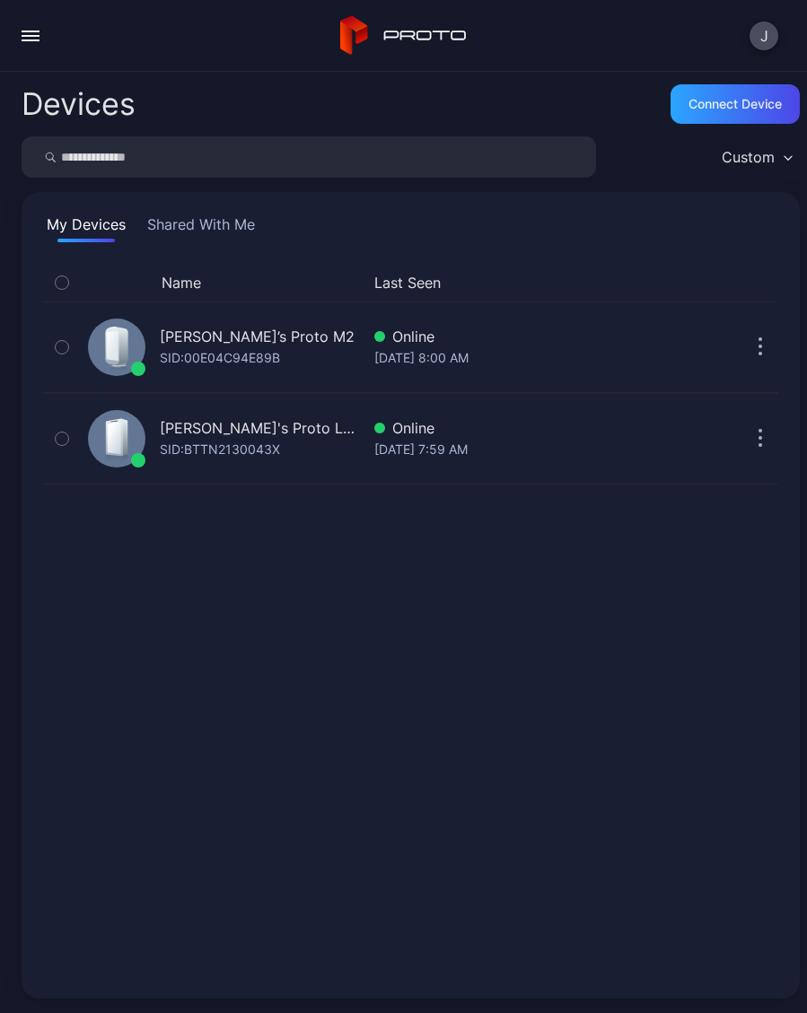
click at [286, 451] on div "Geminai's Proto Luma SID: BTTN2130043X" at bounding box center [260, 438] width 200 height 43
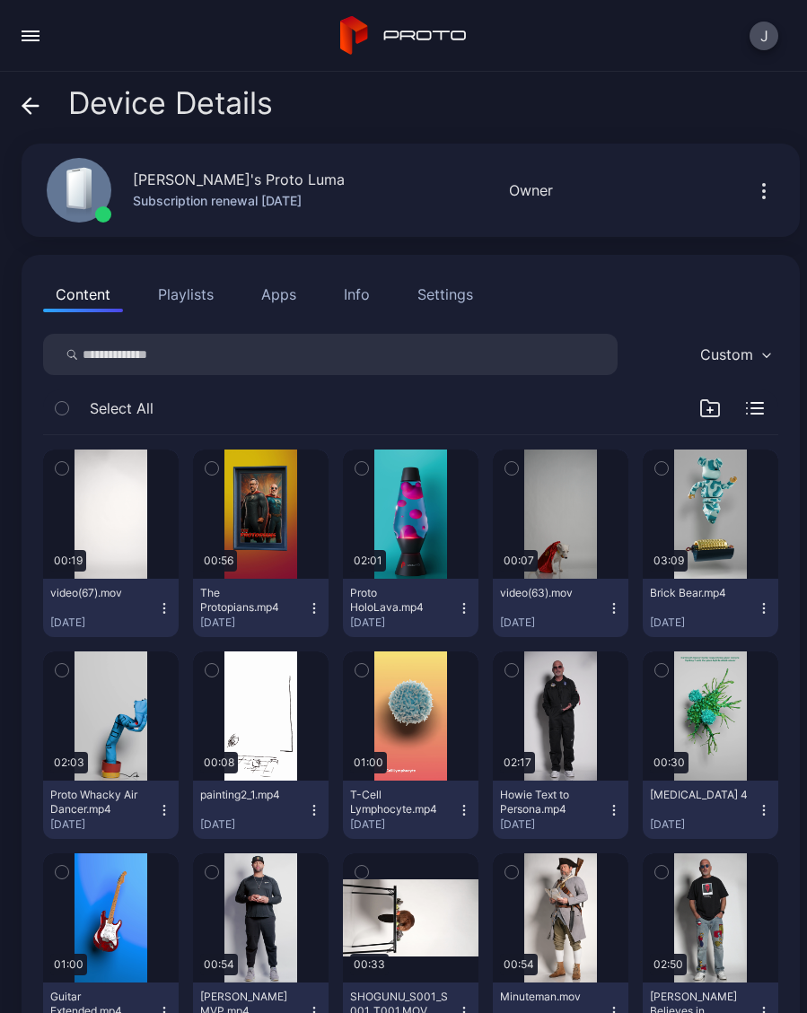
click at [172, 617] on button "video(67).mov Sep 17, 2025" at bounding box center [111, 608] width 136 height 58
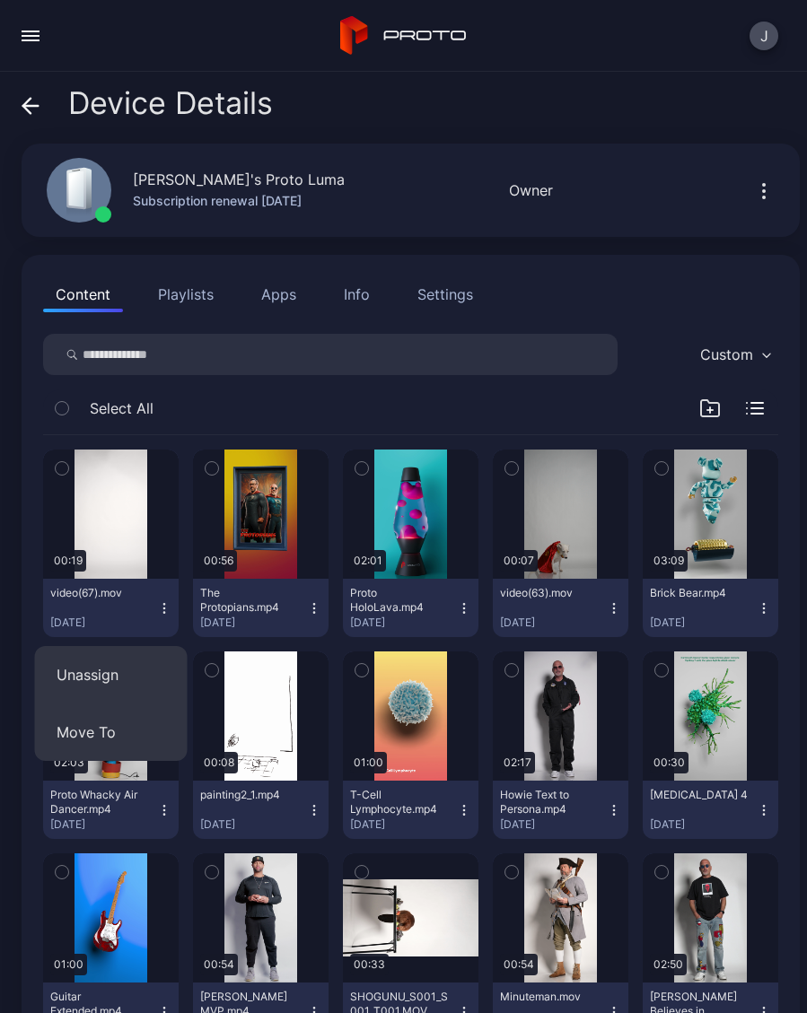
click at [133, 683] on button "Unassign" at bounding box center [111, 674] width 153 height 57
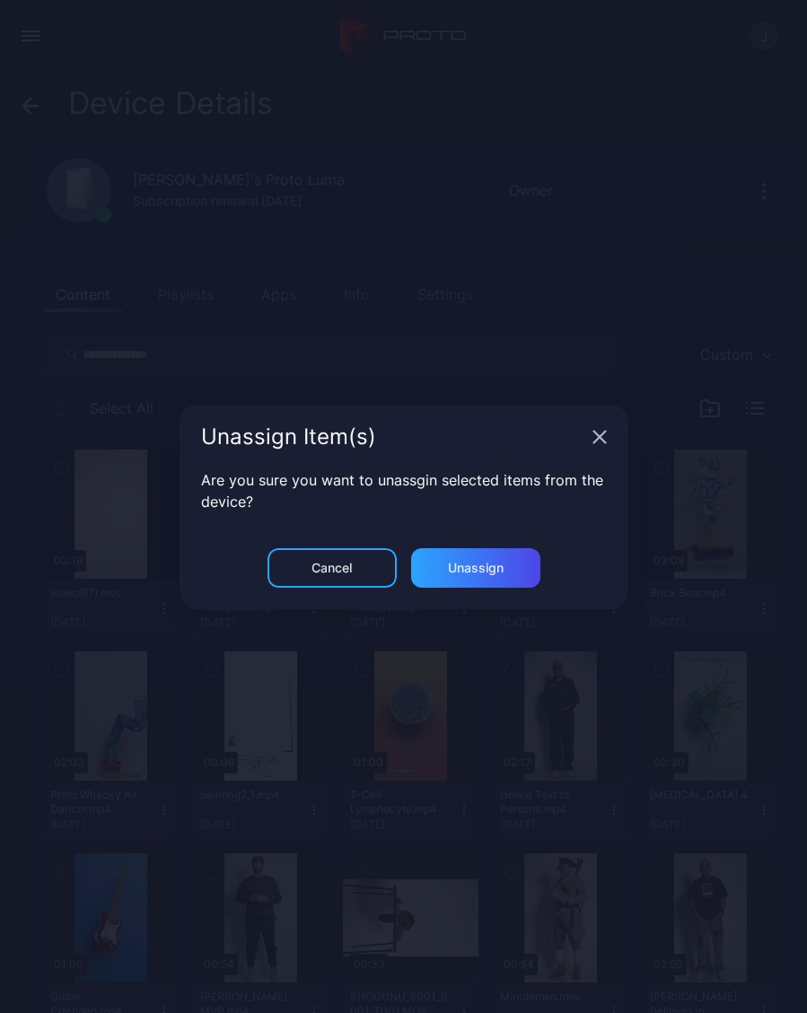
click at [518, 574] on div "Unassign" at bounding box center [475, 567] width 129 height 39
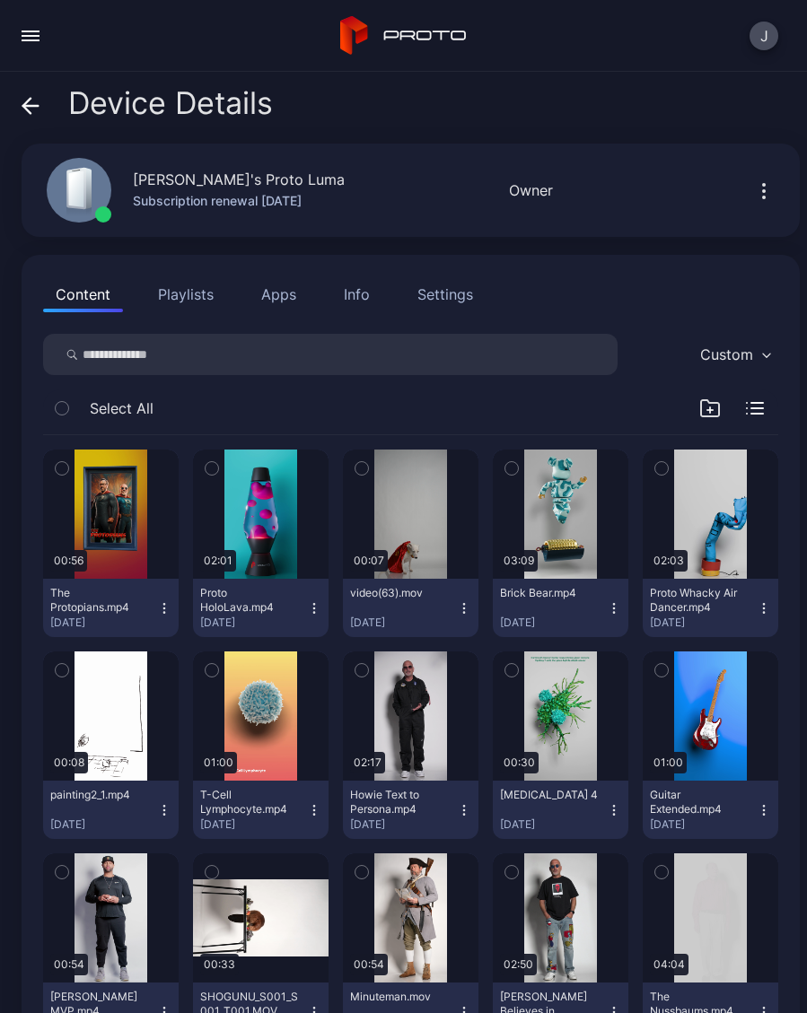
click at [45, 96] on div "Device Details" at bounding box center [147, 107] width 251 height 43
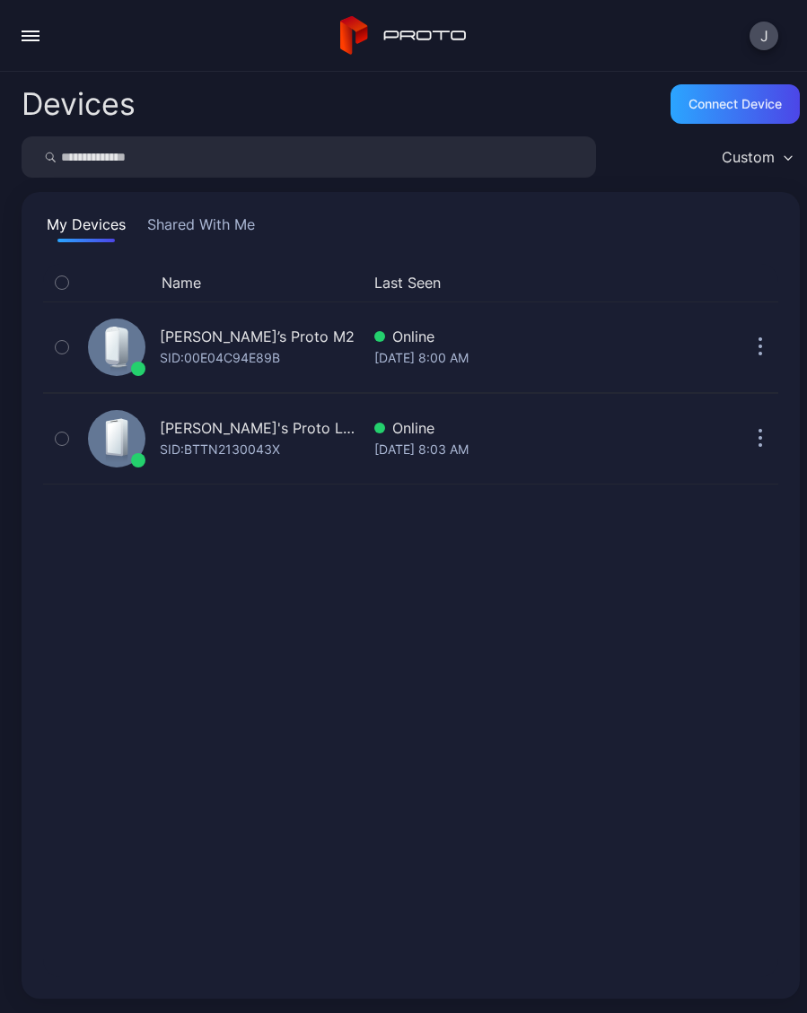
click at [45, 45] on button "button" at bounding box center [31, 36] width 36 height 36
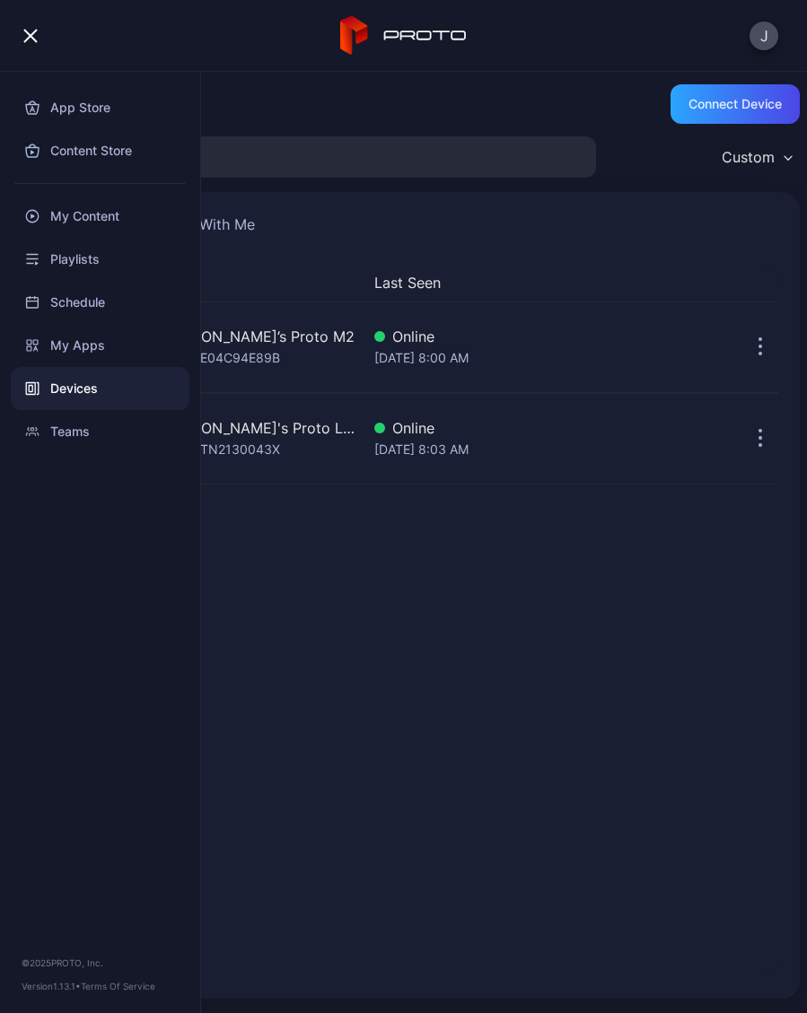
click at [119, 224] on div "My Content" at bounding box center [100, 216] width 179 height 43
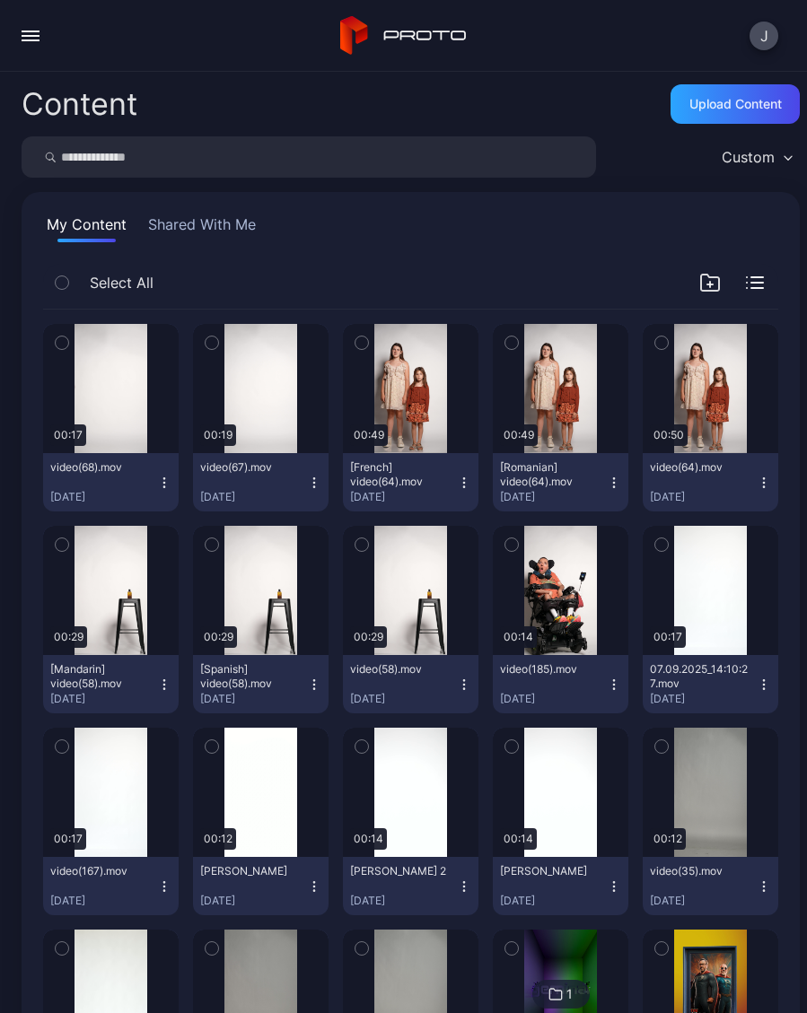
click at [0, 0] on div "Preview" at bounding box center [0, 0] width 0 height 0
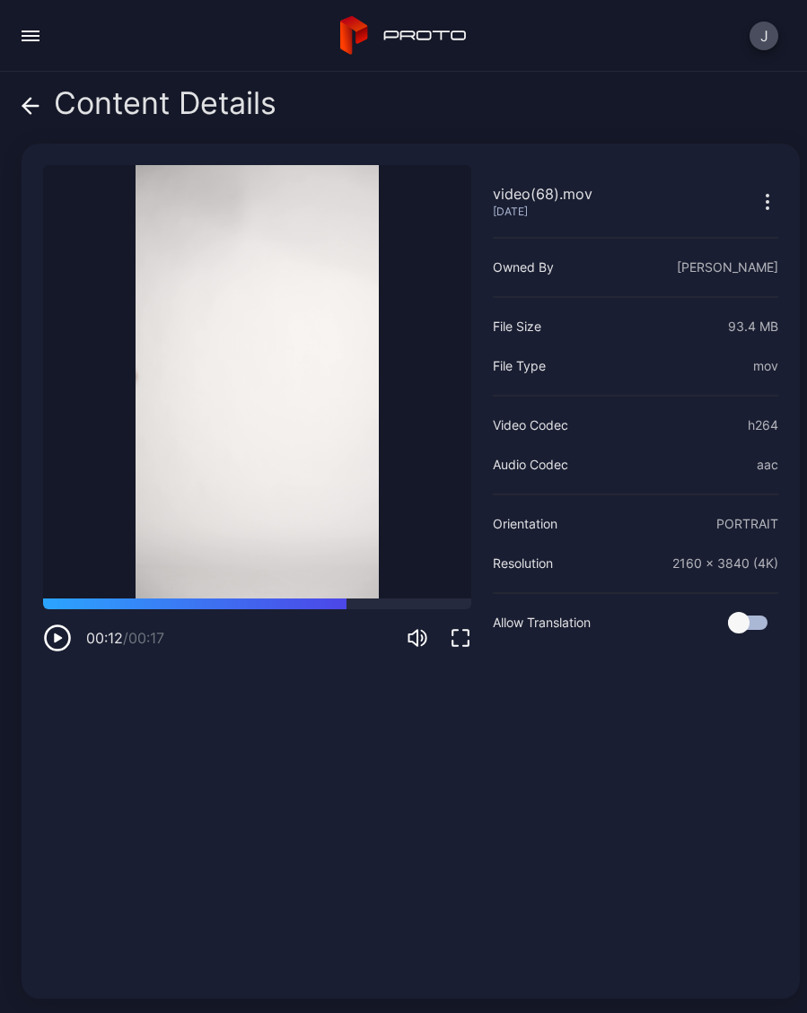
click at [39, 110] on div "Content Details" at bounding box center [149, 107] width 255 height 43
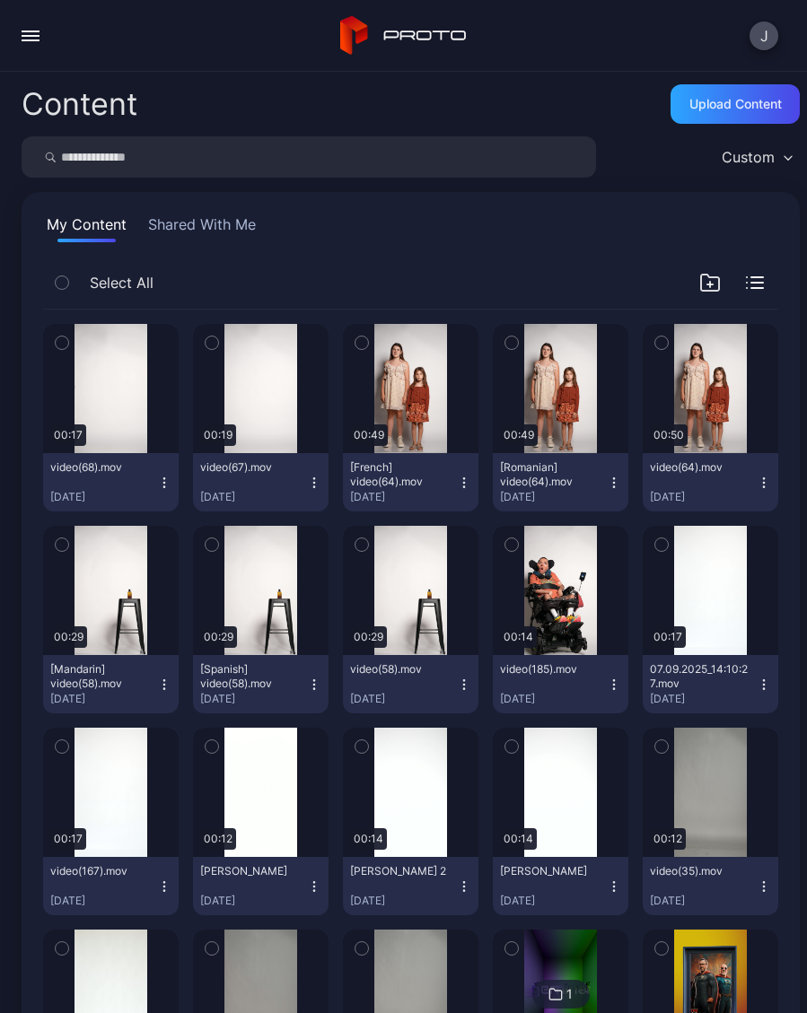
click at [0, 0] on div "Preview" at bounding box center [0, 0] width 0 height 0
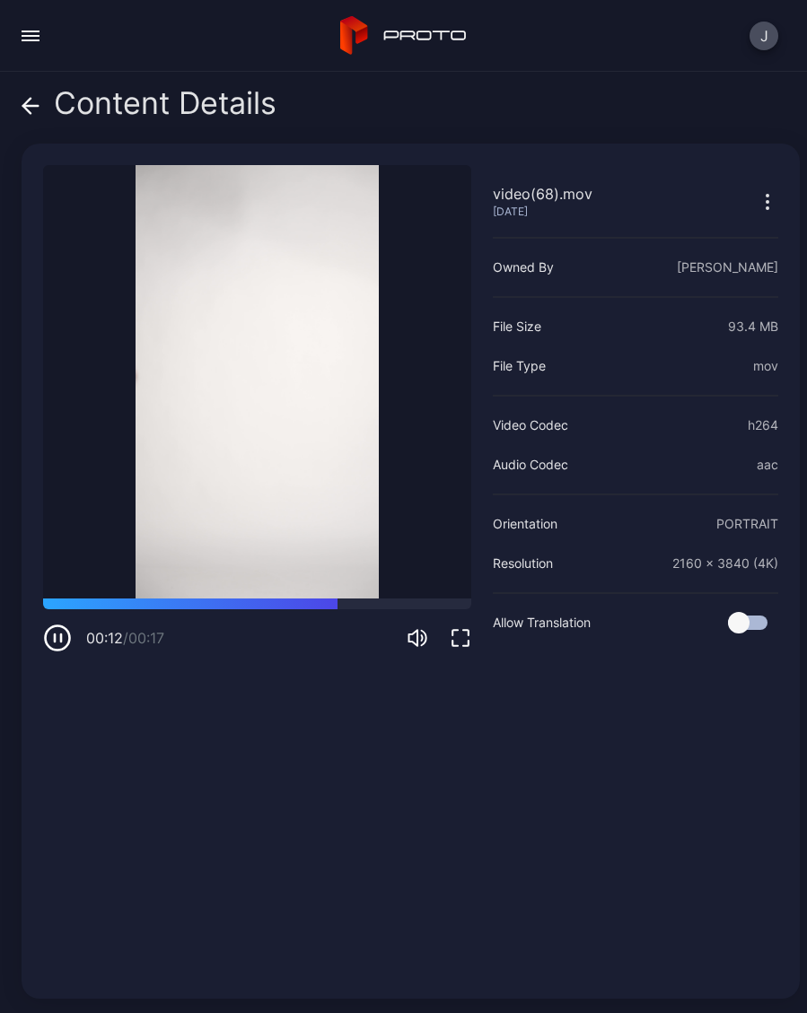
click at [48, 103] on div "Content Details" at bounding box center [149, 107] width 255 height 43
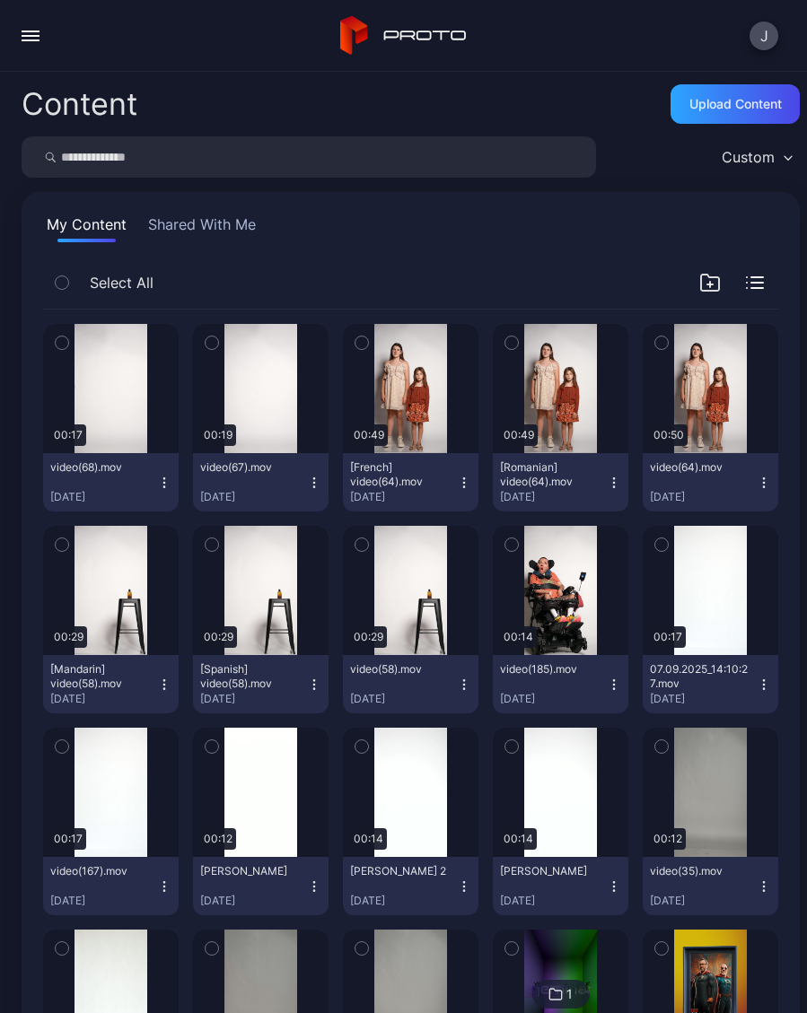
click at [41, 47] on button "button" at bounding box center [31, 36] width 36 height 36
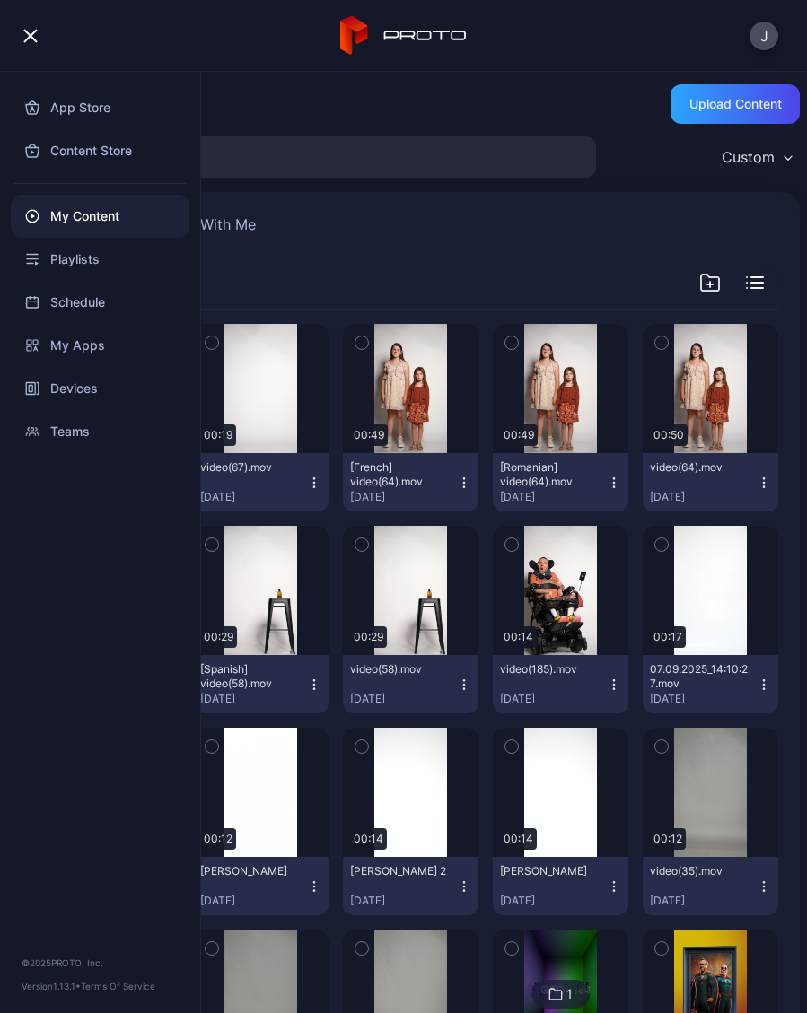
click at [92, 394] on div "Devices" at bounding box center [100, 388] width 179 height 43
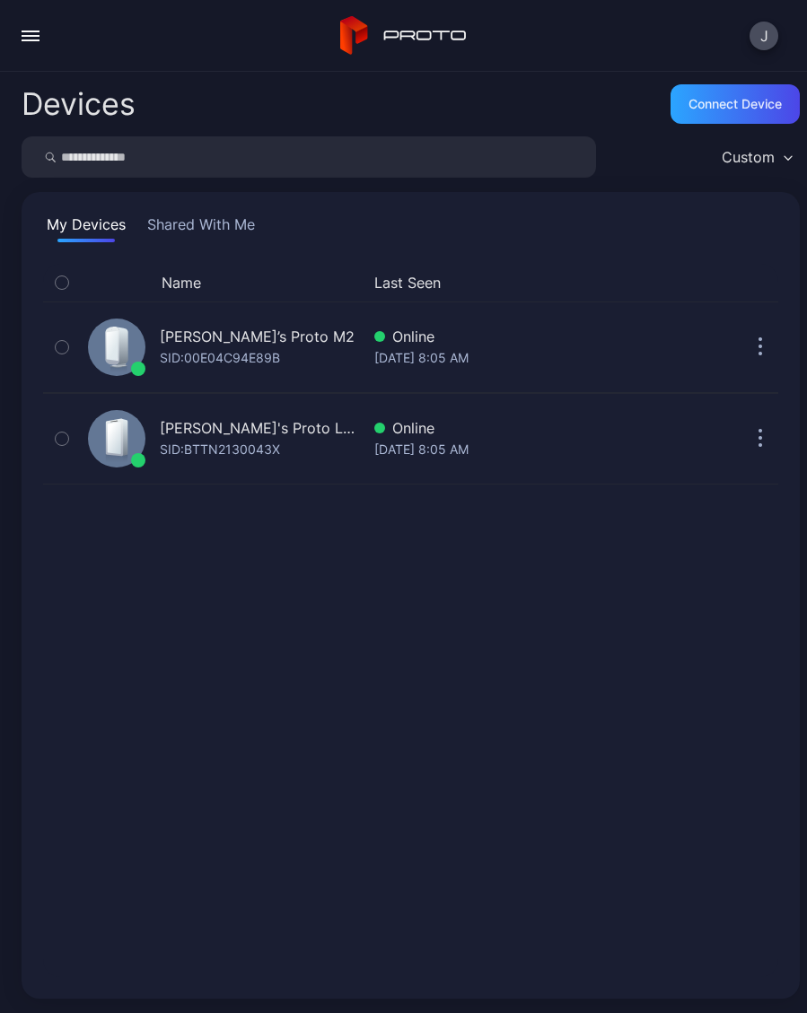
click at [250, 334] on div "[PERSON_NAME]’s Proto M2" at bounding box center [257, 337] width 195 height 22
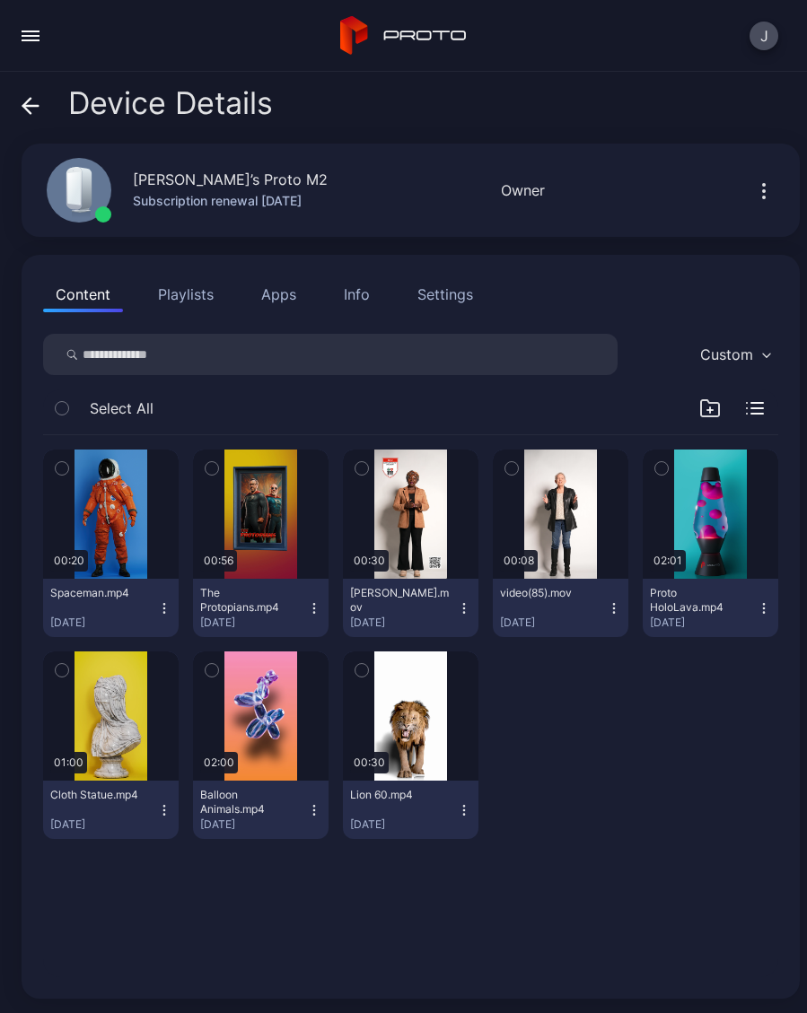
click at [43, 116] on div "Device Details" at bounding box center [147, 107] width 251 height 43
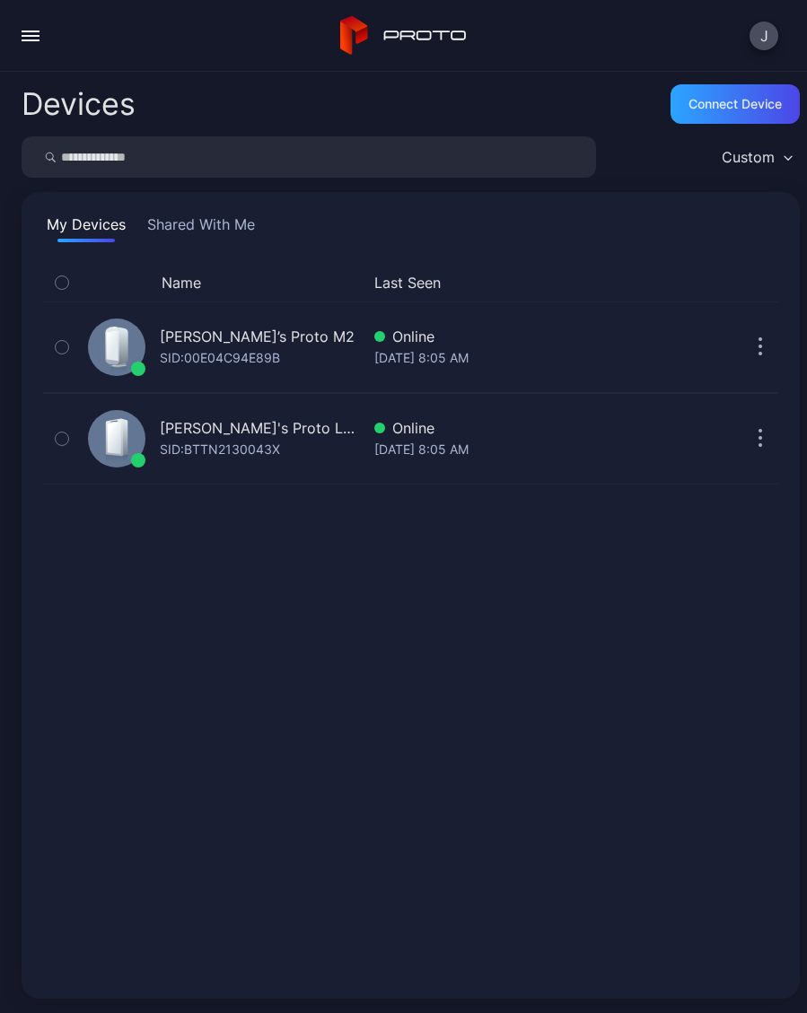
click at [250, 440] on div "SID: BTTN2130043X" at bounding box center [220, 450] width 120 height 22
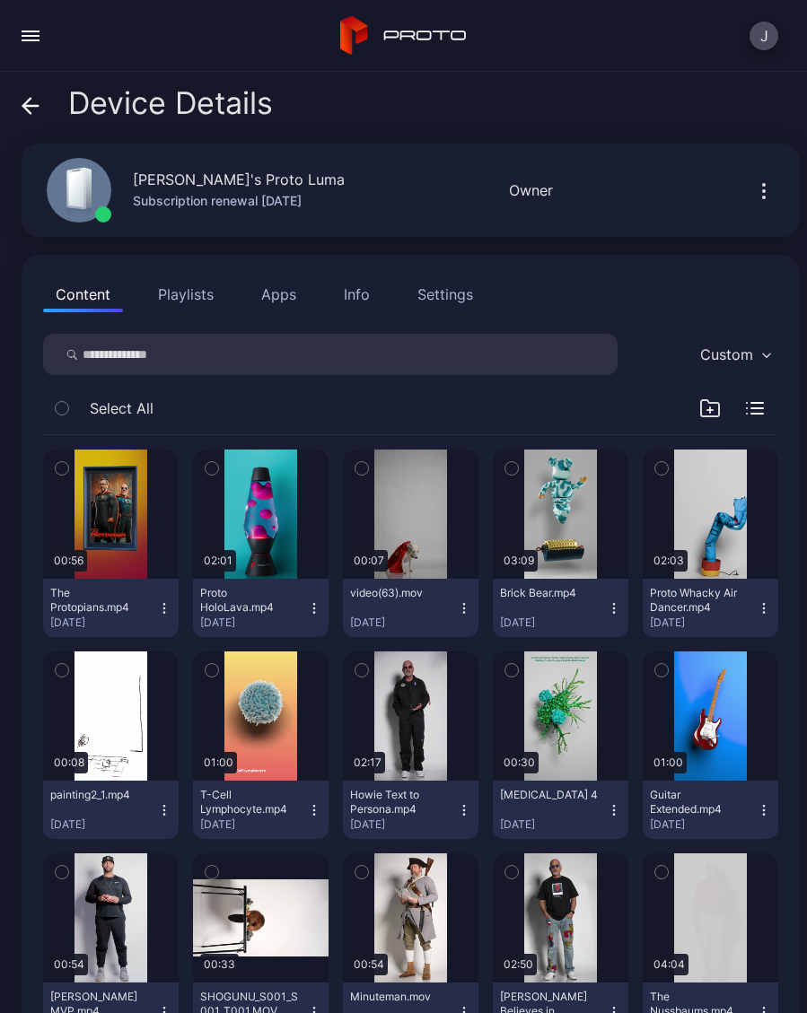
click at [36, 118] on span at bounding box center [31, 103] width 18 height 34
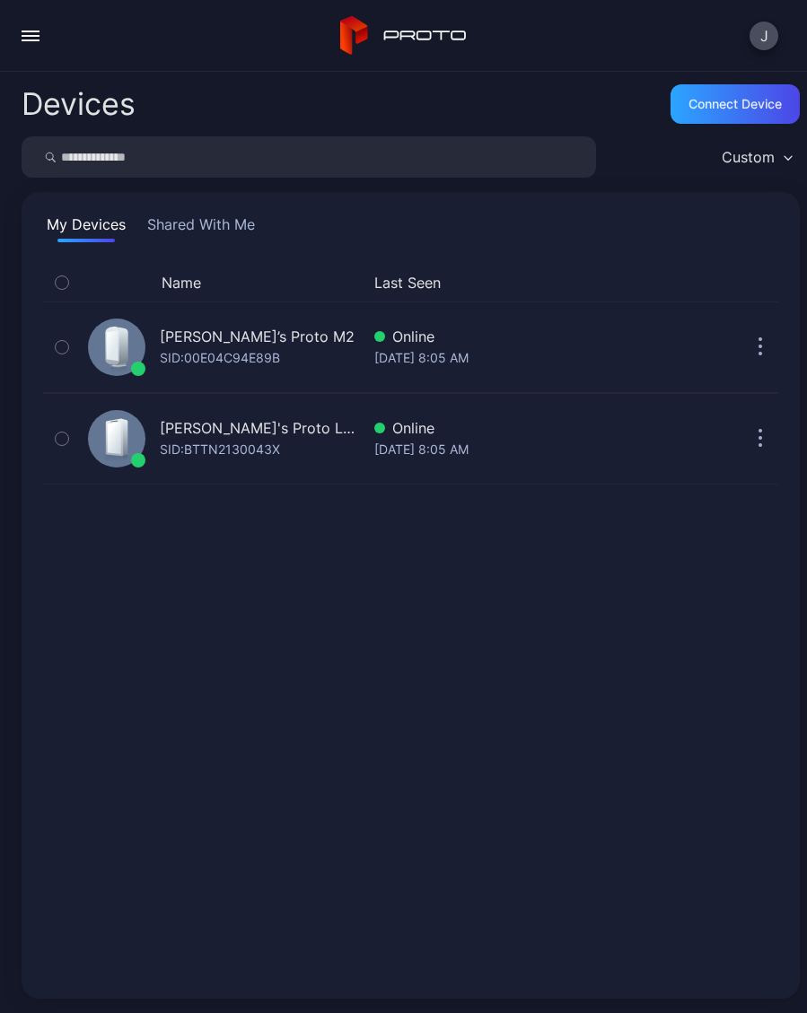
click at [39, 50] on button "button" at bounding box center [31, 36] width 36 height 36
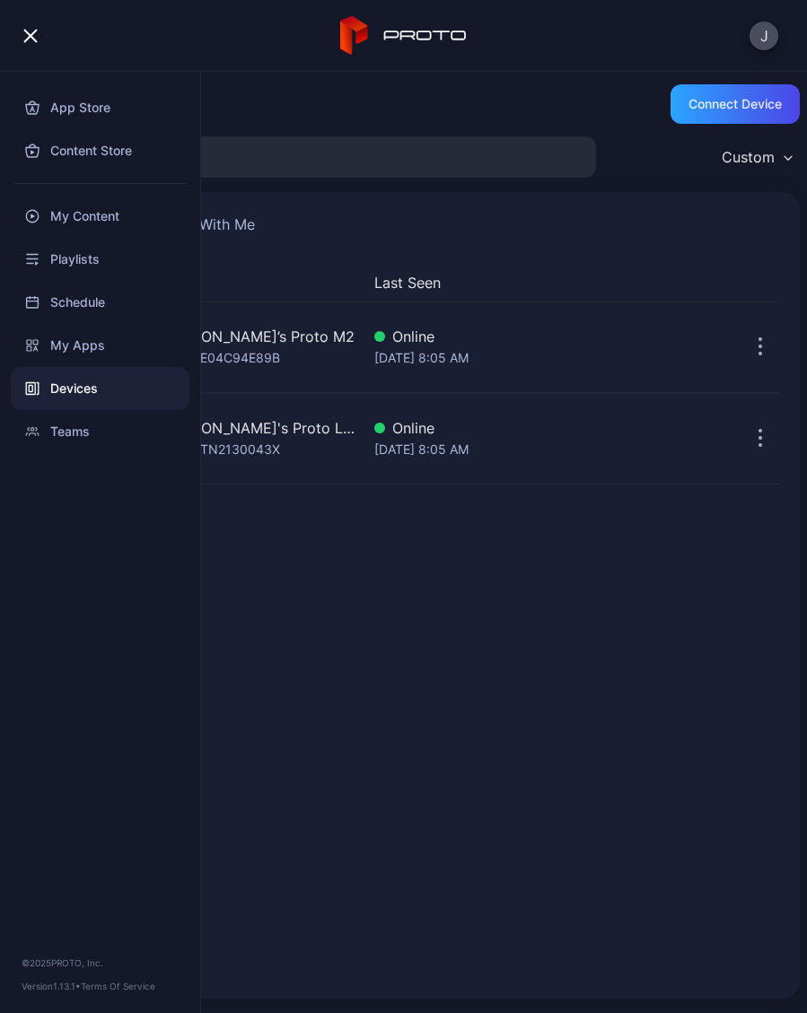
click at [110, 106] on div "App Store" at bounding box center [100, 107] width 179 height 43
